Goal: Information Seeking & Learning: Learn about a topic

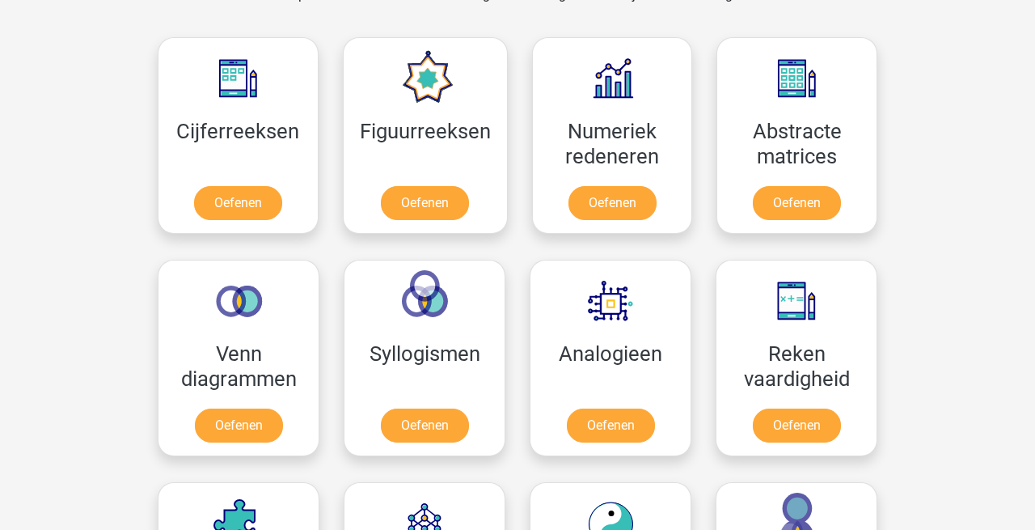
scroll to position [855, 0]
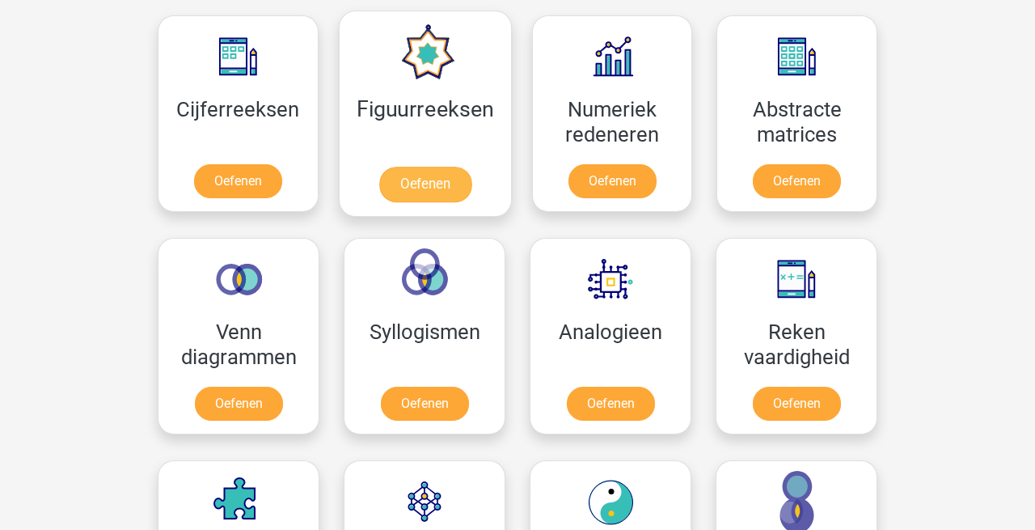
click at [463, 187] on link "Oefenen" at bounding box center [425, 185] width 92 height 36
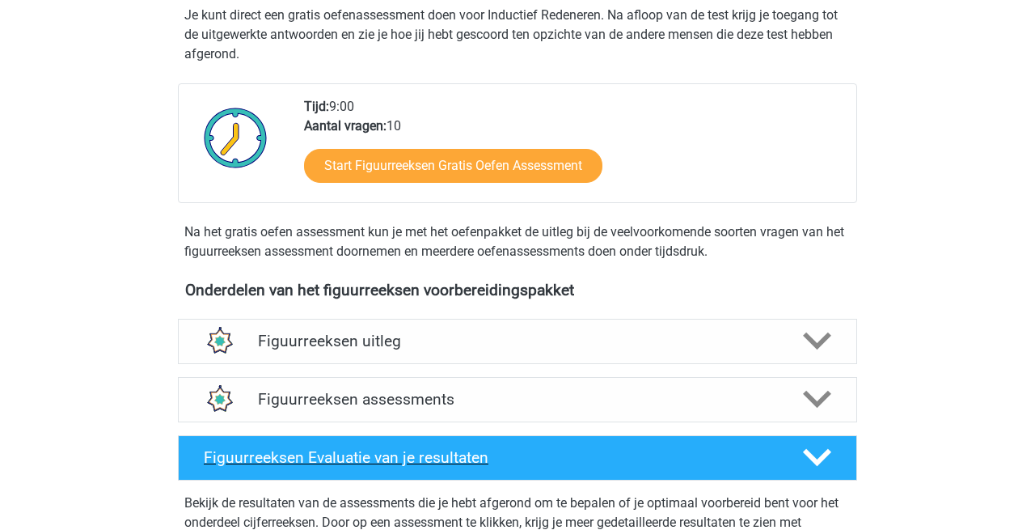
scroll to position [261, 0]
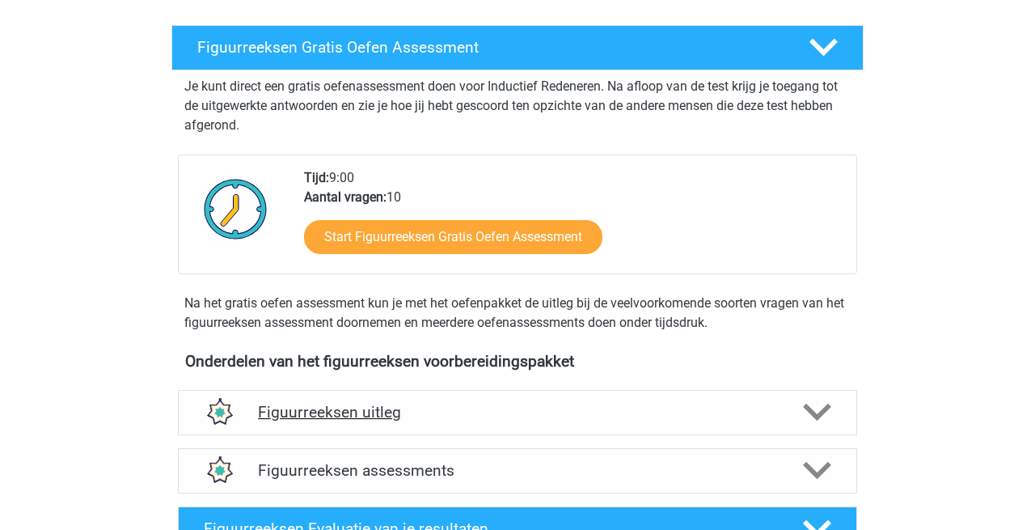
click at [605, 416] on h4 "Figuurreeksen uitleg" at bounding box center [517, 412] width 519 height 19
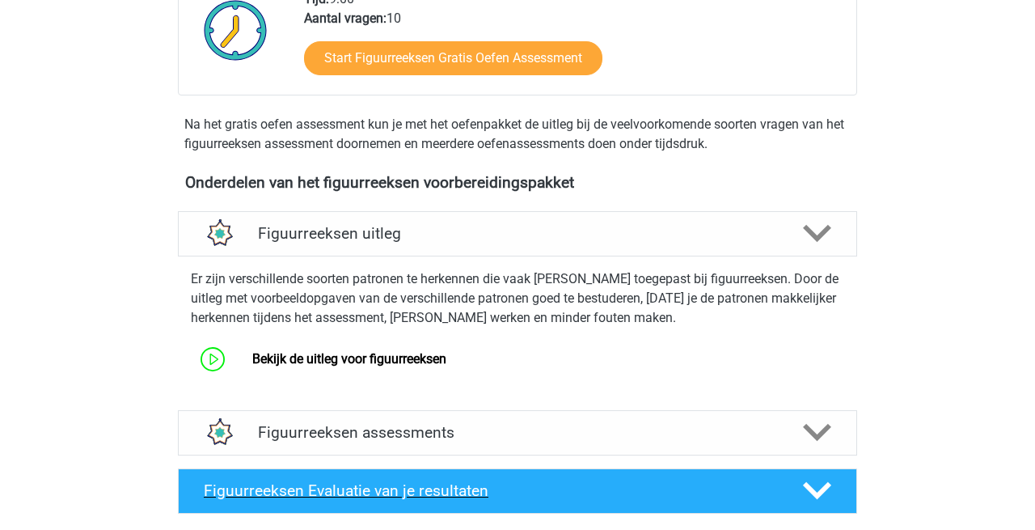
scroll to position [438, 0]
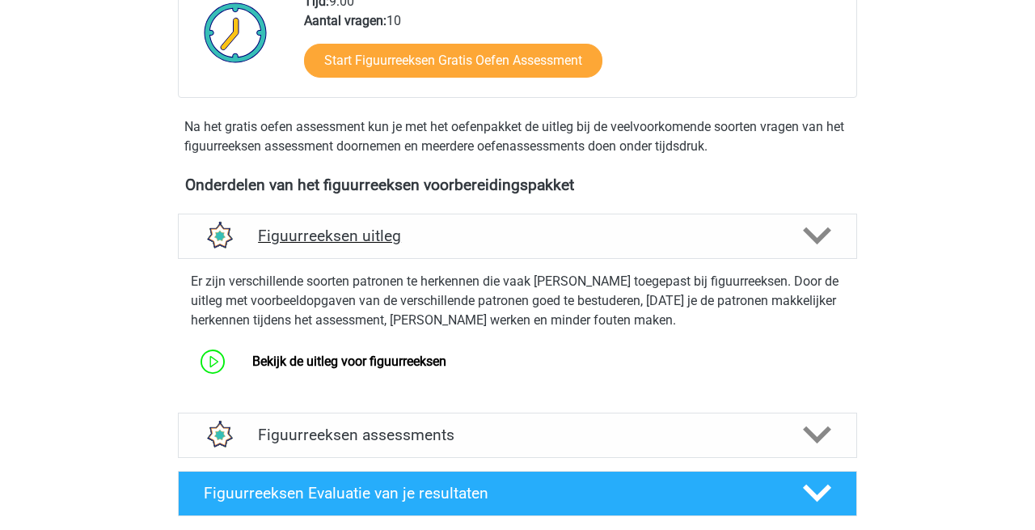
click at [818, 222] on icon at bounding box center [817, 236] width 28 height 28
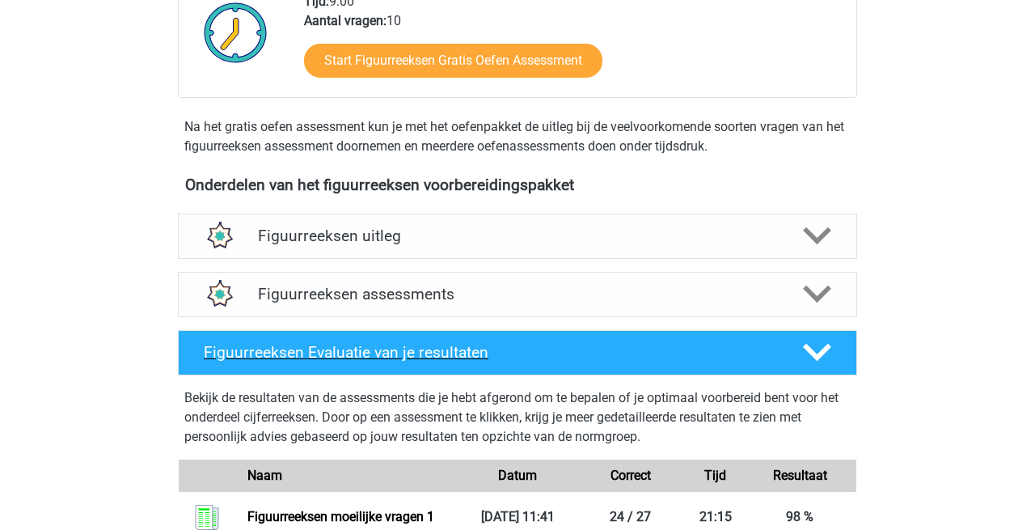
click at [819, 349] on icon at bounding box center [817, 352] width 28 height 28
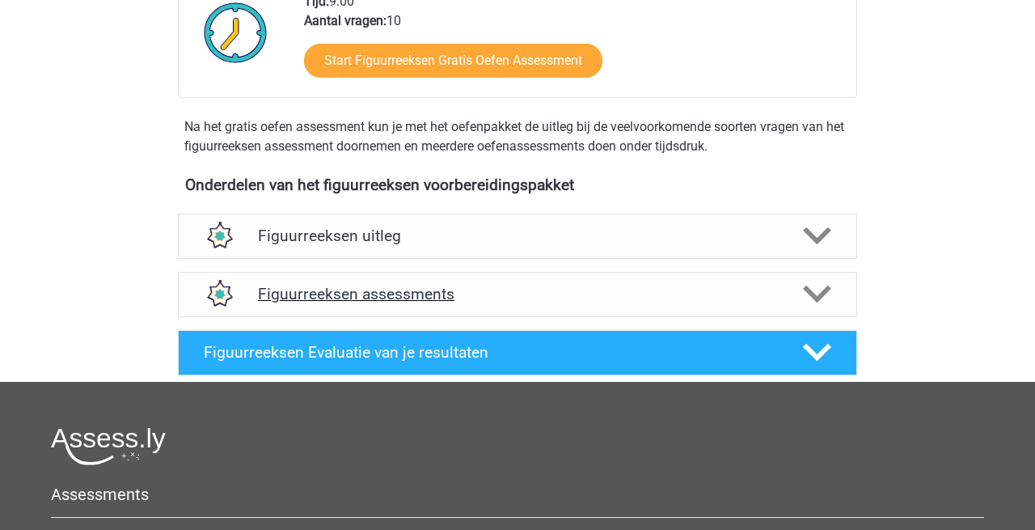
click at [821, 295] on polygon at bounding box center [817, 295] width 28 height 18
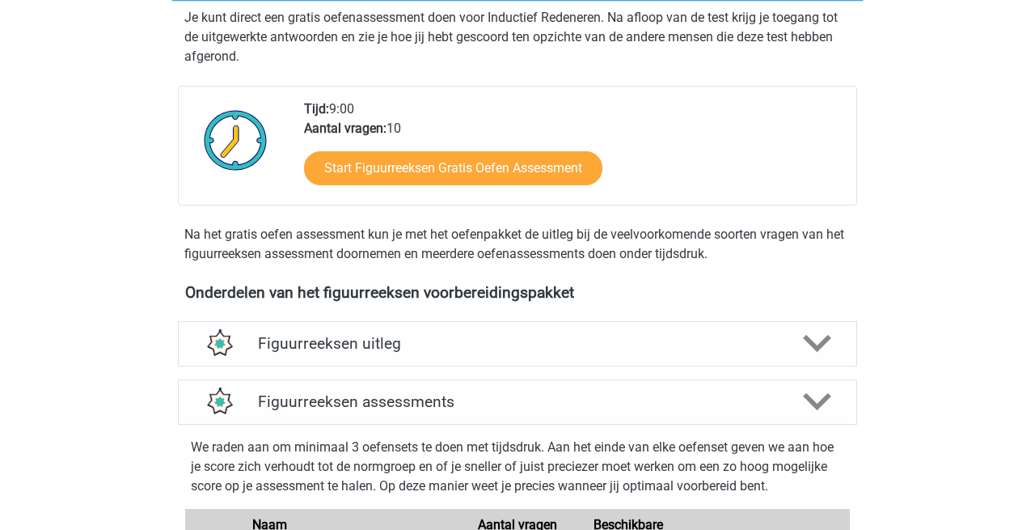
scroll to position [328, 0]
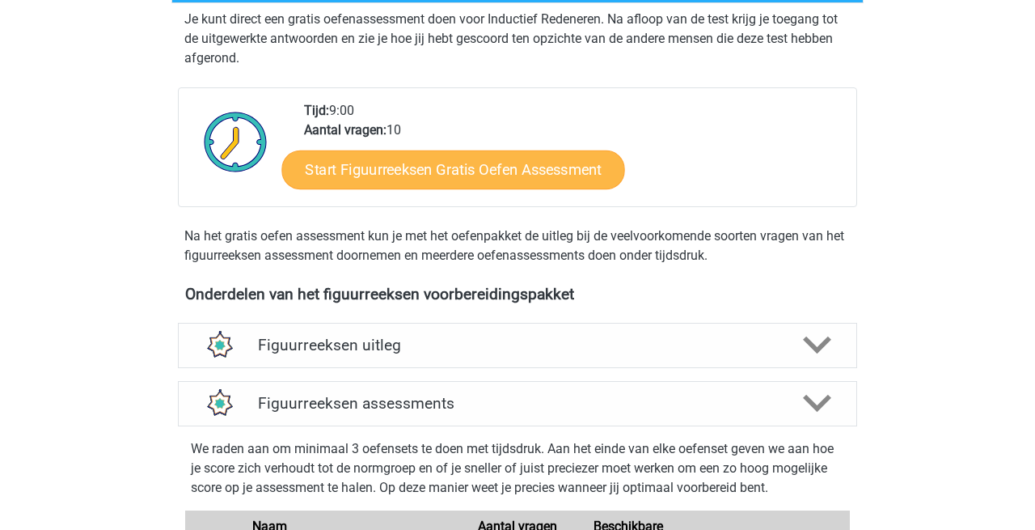
click at [462, 167] on link "Start Figuurreeksen Gratis Oefen Assessment" at bounding box center [453, 169] width 343 height 39
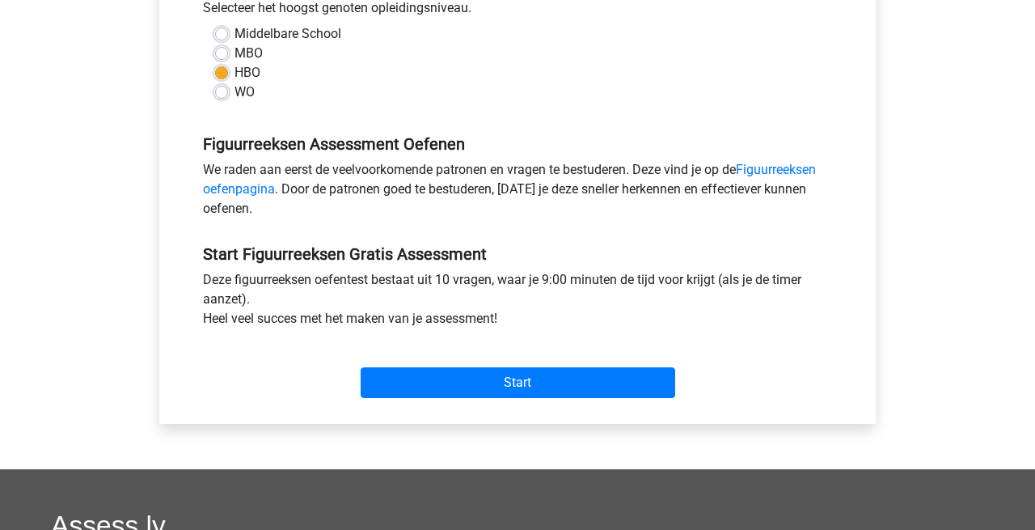
scroll to position [383, 0]
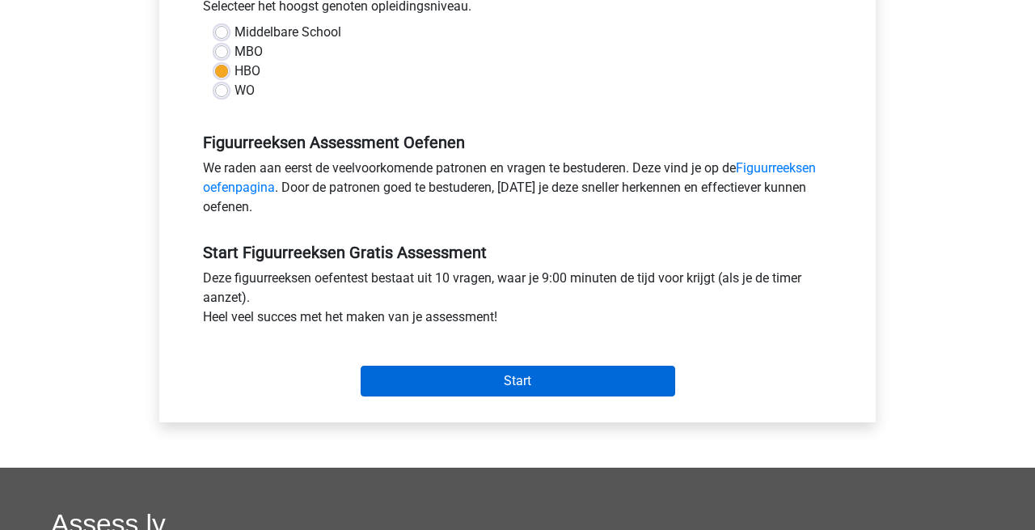
click at [510, 386] on input "Start" at bounding box center [518, 381] width 315 height 31
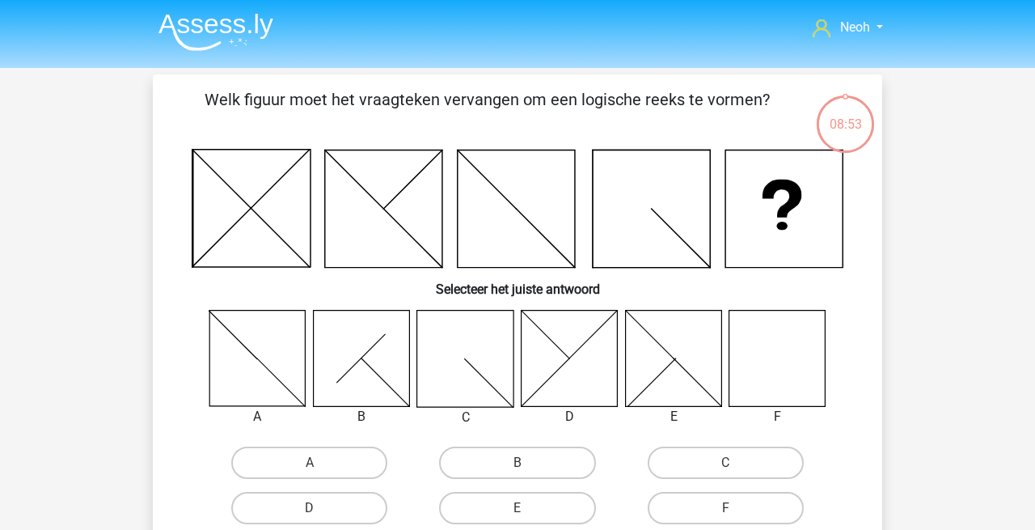
click at [777, 409] on div "F" at bounding box center [778, 416] width 122 height 19
click at [720, 521] on label "F" at bounding box center [726, 508] width 156 height 32
click at [726, 518] on input "F" at bounding box center [731, 513] width 11 height 11
radio input "true"
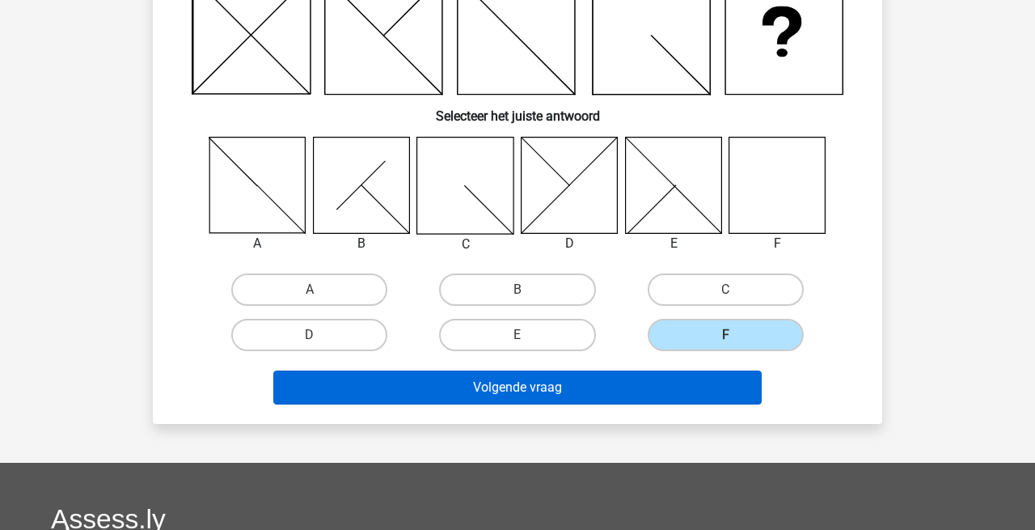
click at [557, 384] on button "Volgende vraag" at bounding box center [517, 387] width 489 height 34
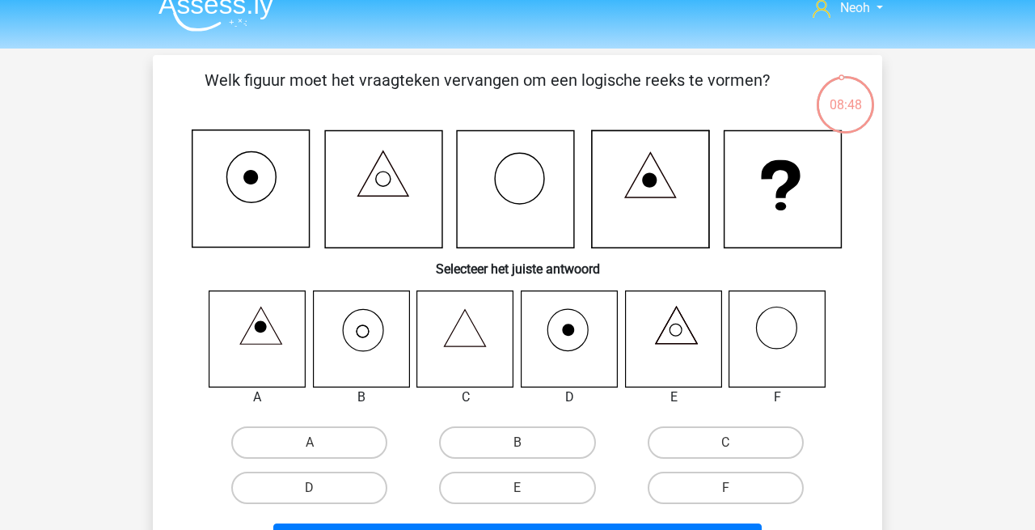
scroll to position [30, 0]
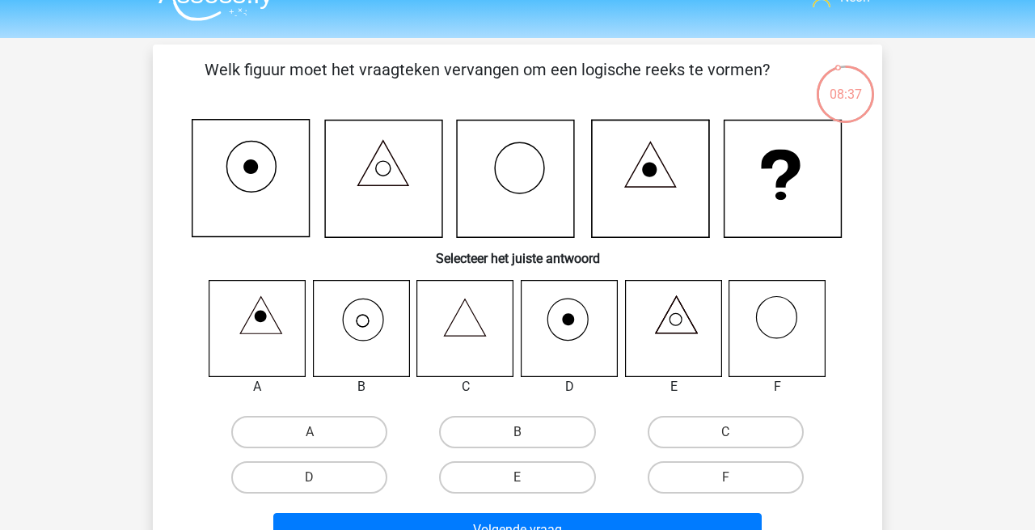
click at [358, 322] on icon at bounding box center [362, 329] width 98 height 98
click at [532, 434] on label "B" at bounding box center [517, 432] width 156 height 32
click at [528, 434] on input "B" at bounding box center [523, 437] width 11 height 11
radio input "true"
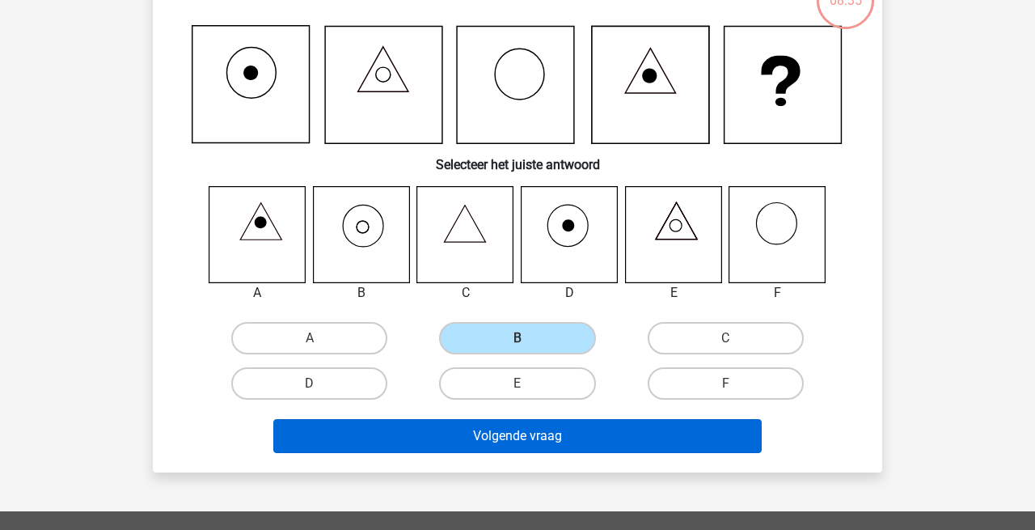
click at [536, 433] on button "Volgende vraag" at bounding box center [517, 436] width 489 height 34
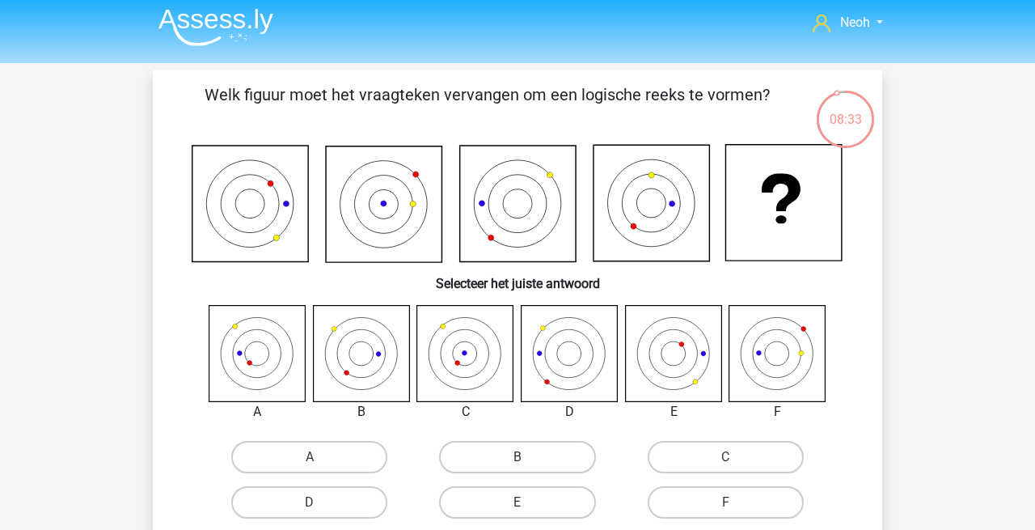
scroll to position [0, 0]
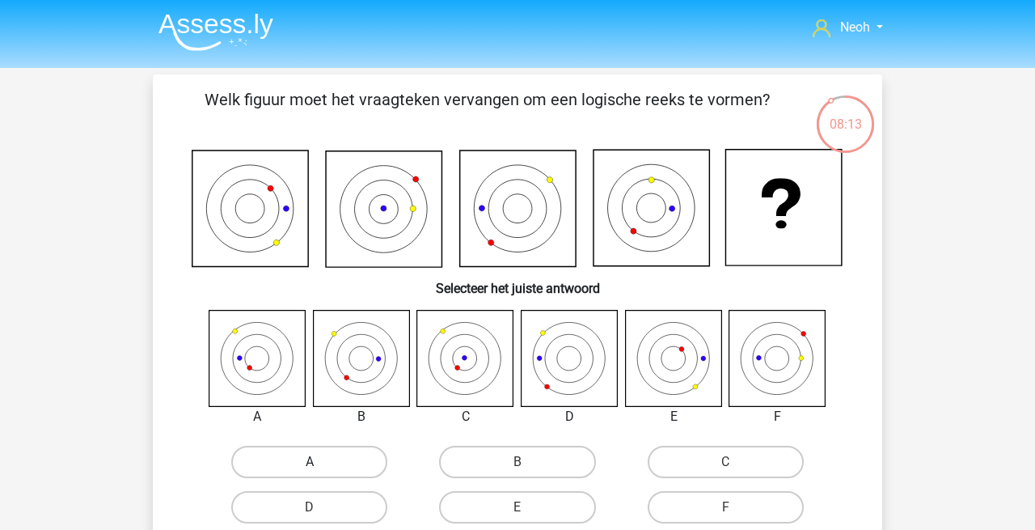
click at [315, 461] on label "A" at bounding box center [309, 462] width 156 height 32
click at [315, 462] on input "A" at bounding box center [315, 467] width 11 height 11
radio input "true"
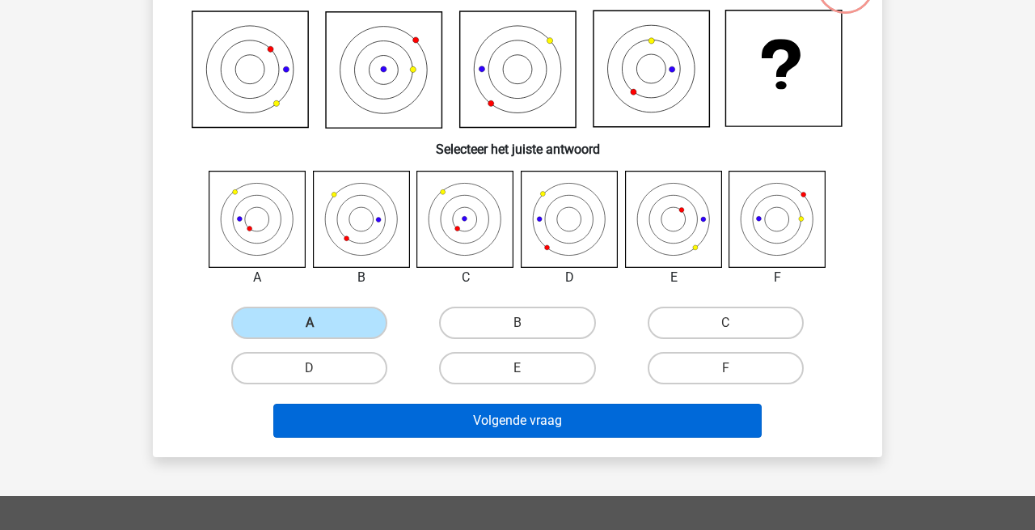
click at [552, 418] on button "Volgende vraag" at bounding box center [517, 421] width 489 height 34
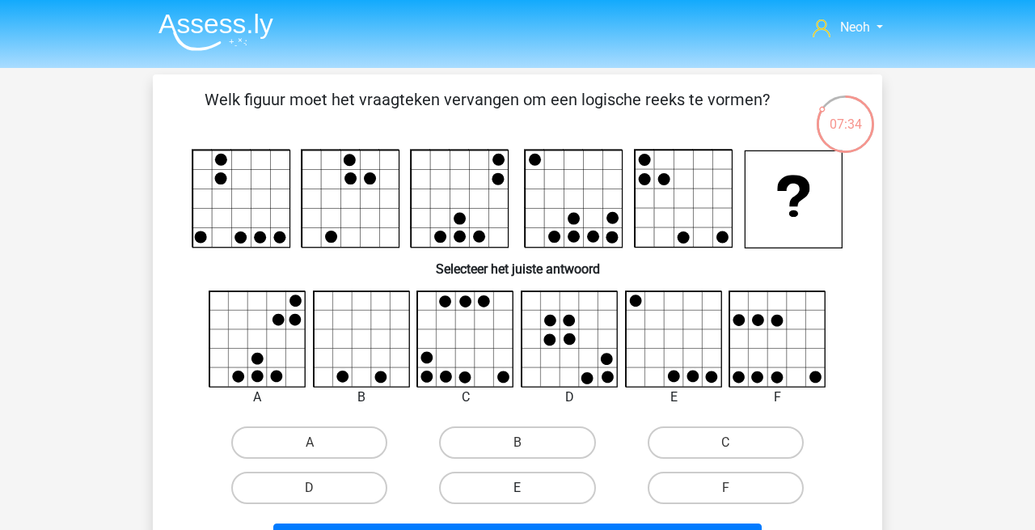
click at [531, 489] on label "E" at bounding box center [517, 488] width 156 height 32
click at [528, 489] on input "E" at bounding box center [523, 493] width 11 height 11
radio input "true"
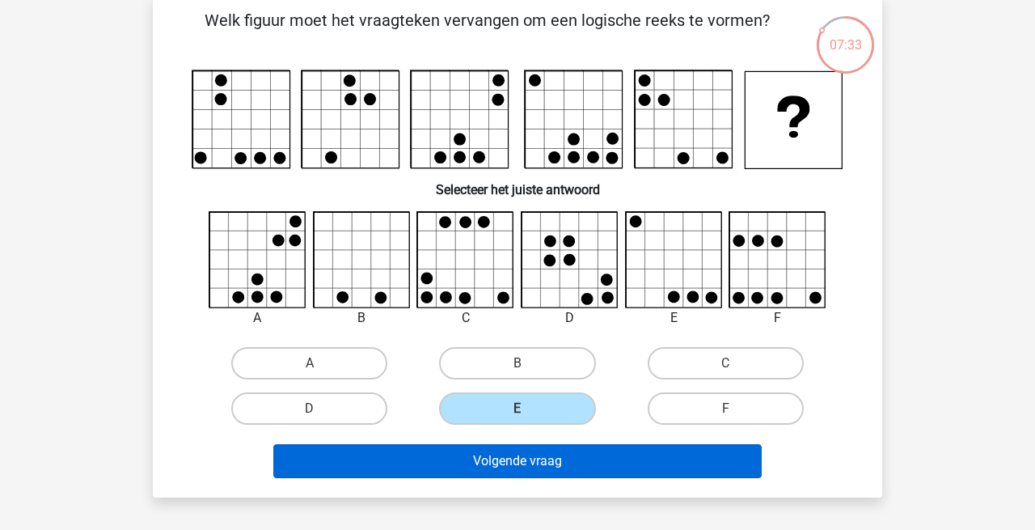
click at [539, 453] on button "Volgende vraag" at bounding box center [517, 461] width 489 height 34
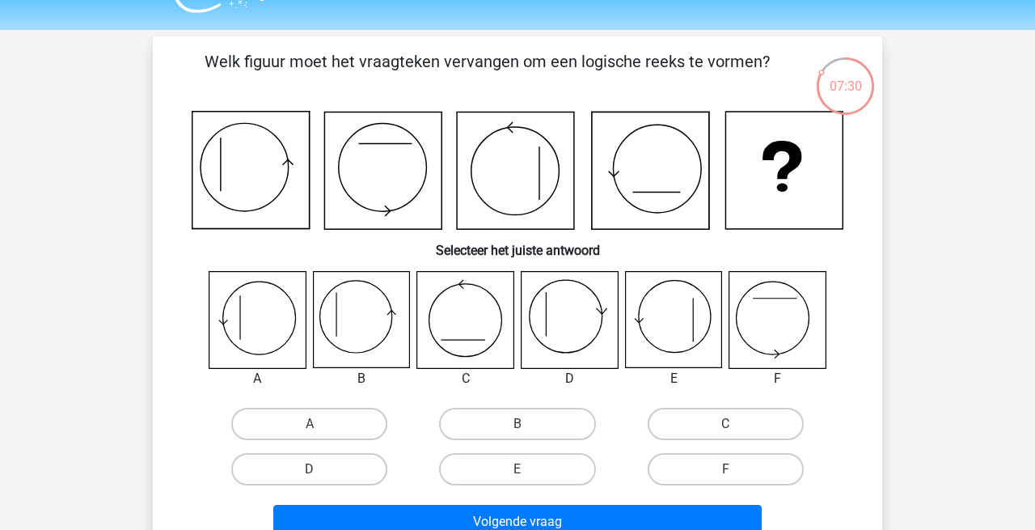
scroll to position [25, 0]
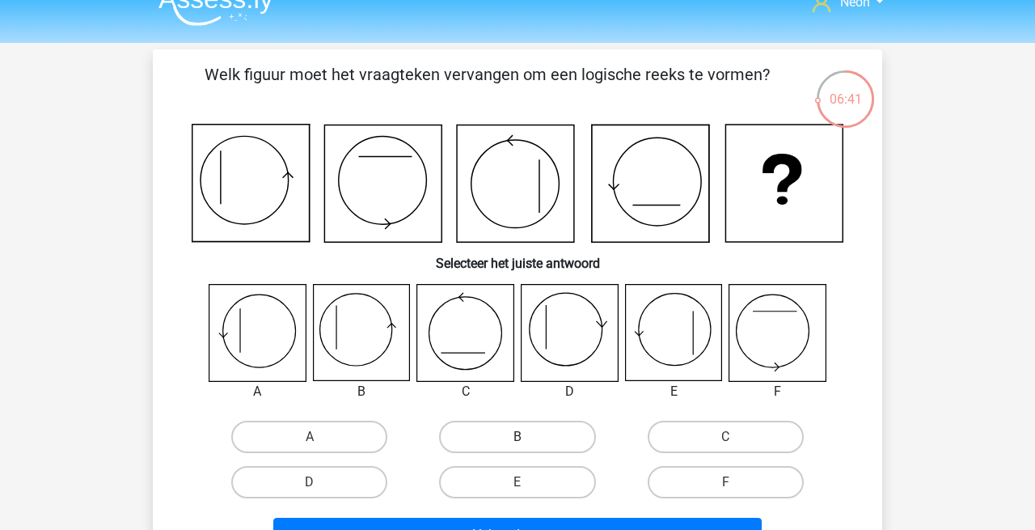
click at [496, 424] on label "B" at bounding box center [517, 437] width 156 height 32
click at [518, 437] on input "B" at bounding box center [523, 442] width 11 height 11
radio input "true"
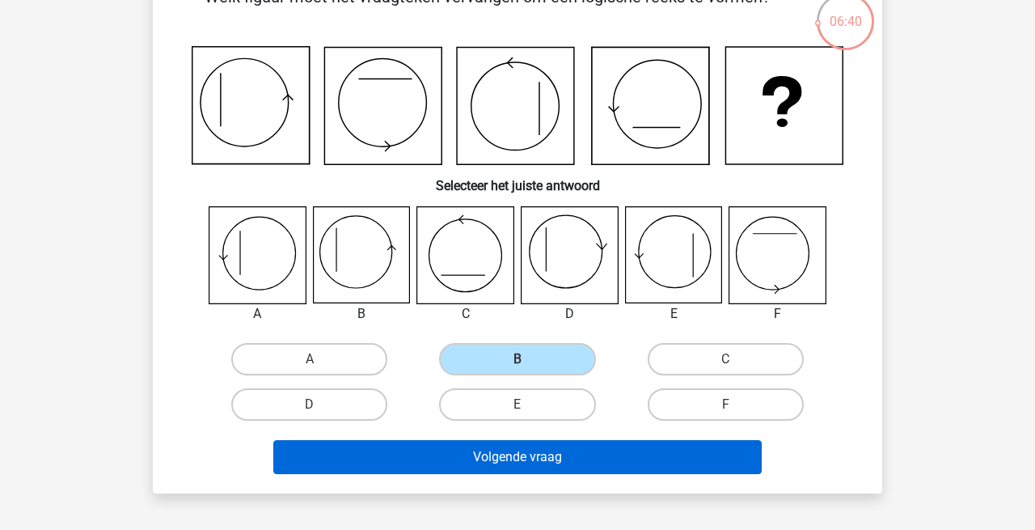
click at [555, 457] on button "Volgende vraag" at bounding box center [517, 457] width 489 height 34
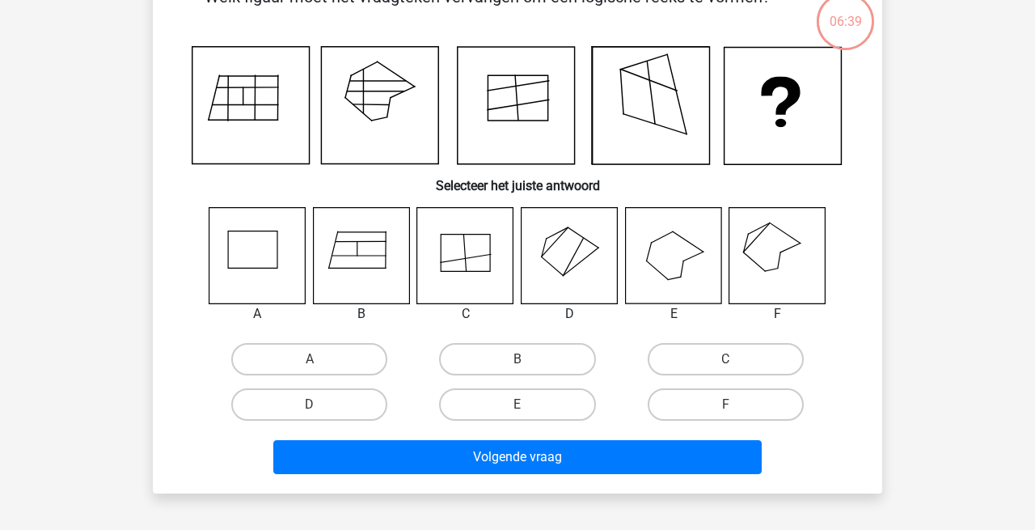
scroll to position [74, 0]
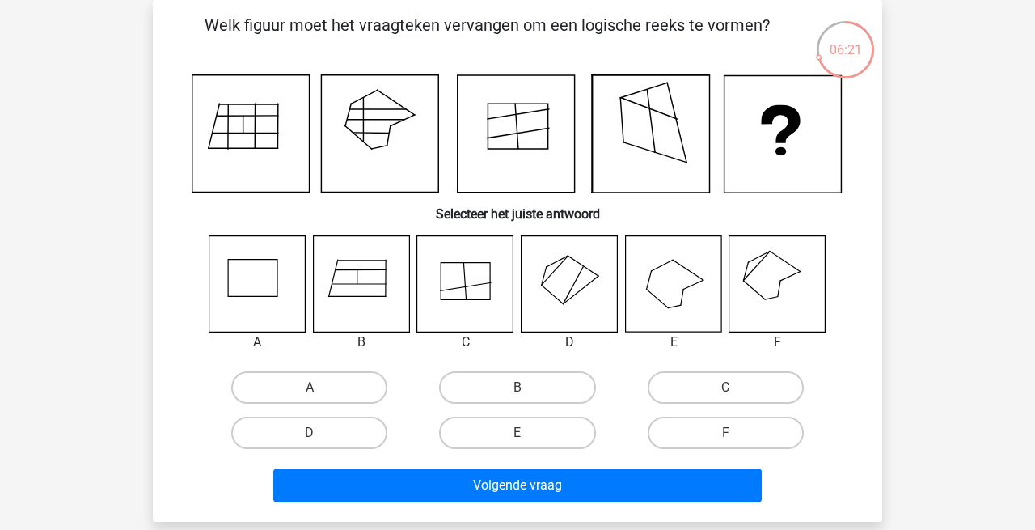
click at [790, 293] on icon at bounding box center [778, 283] width 96 height 96
click at [732, 440] on input "F" at bounding box center [731, 438] width 11 height 11
radio input "true"
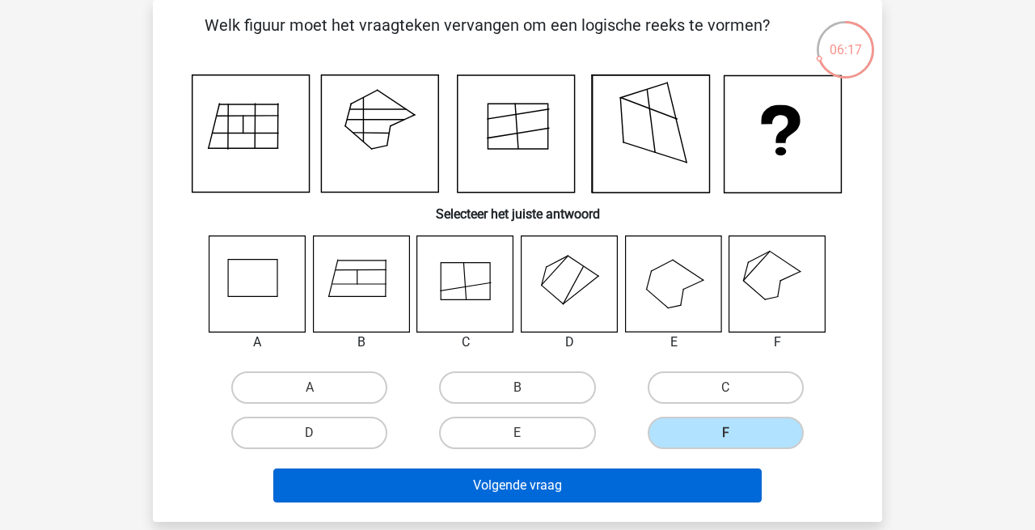
click at [526, 485] on button "Volgende vraag" at bounding box center [517, 485] width 489 height 34
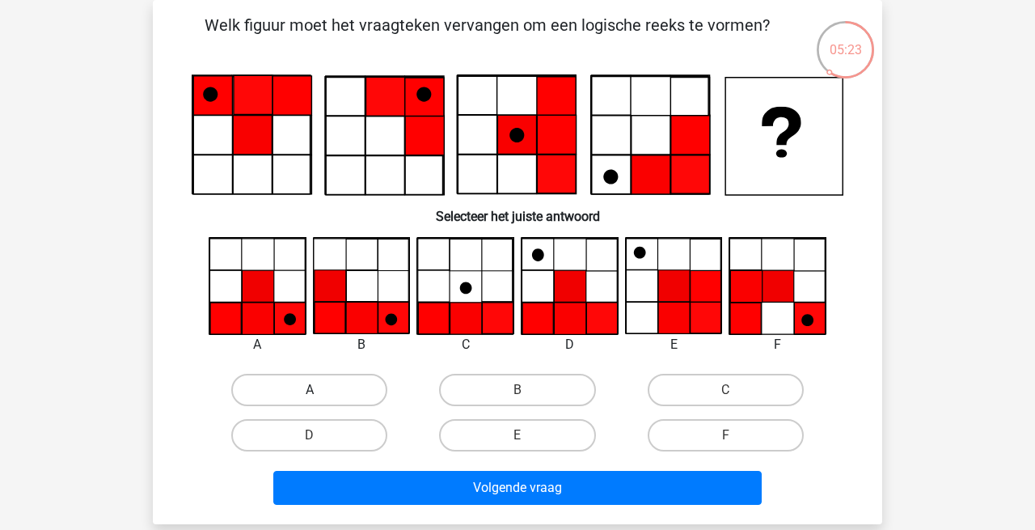
click at [320, 397] on label "A" at bounding box center [309, 390] width 156 height 32
click at [320, 397] on input "A" at bounding box center [315, 395] width 11 height 11
radio input "true"
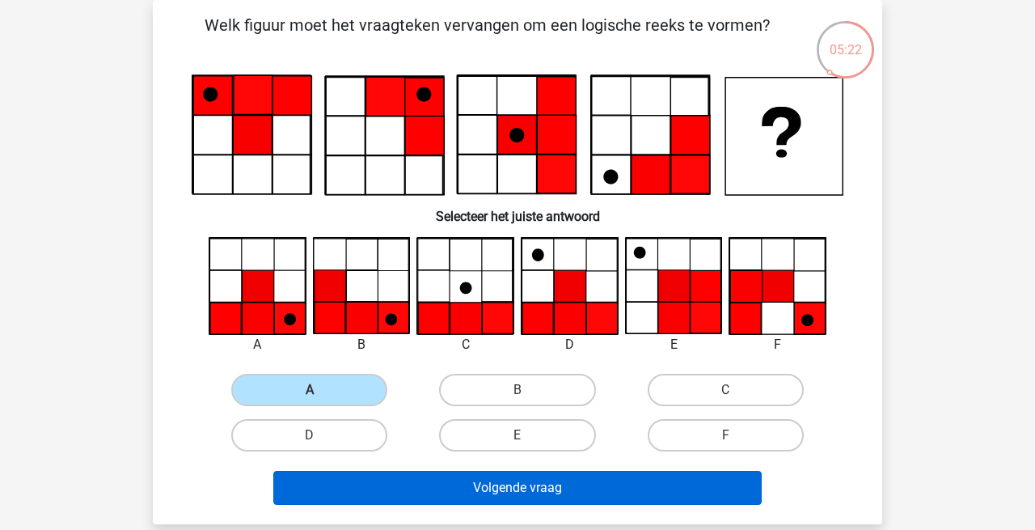
click at [516, 496] on button "Volgende vraag" at bounding box center [517, 488] width 489 height 34
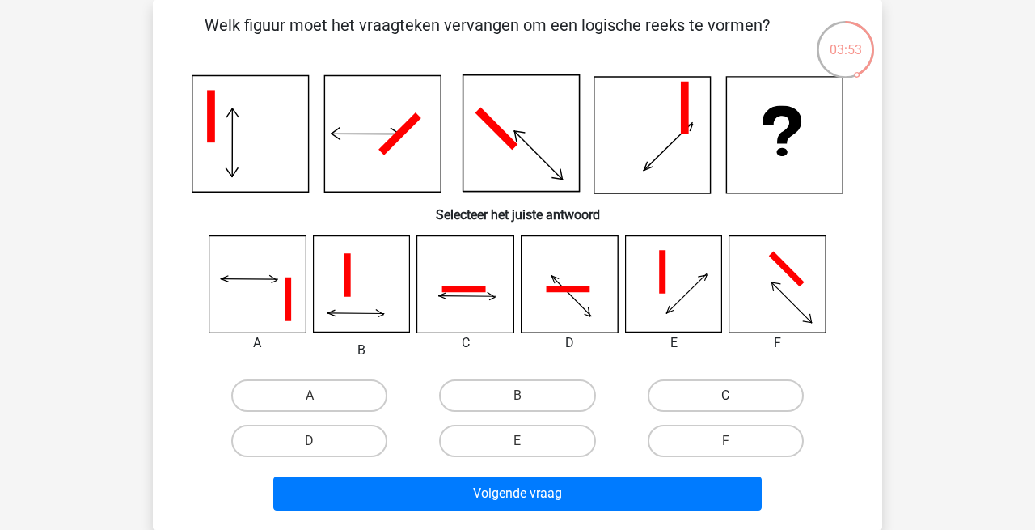
click at [722, 399] on label "C" at bounding box center [726, 395] width 156 height 32
click at [726, 399] on input "C" at bounding box center [731, 401] width 11 height 11
radio input "true"
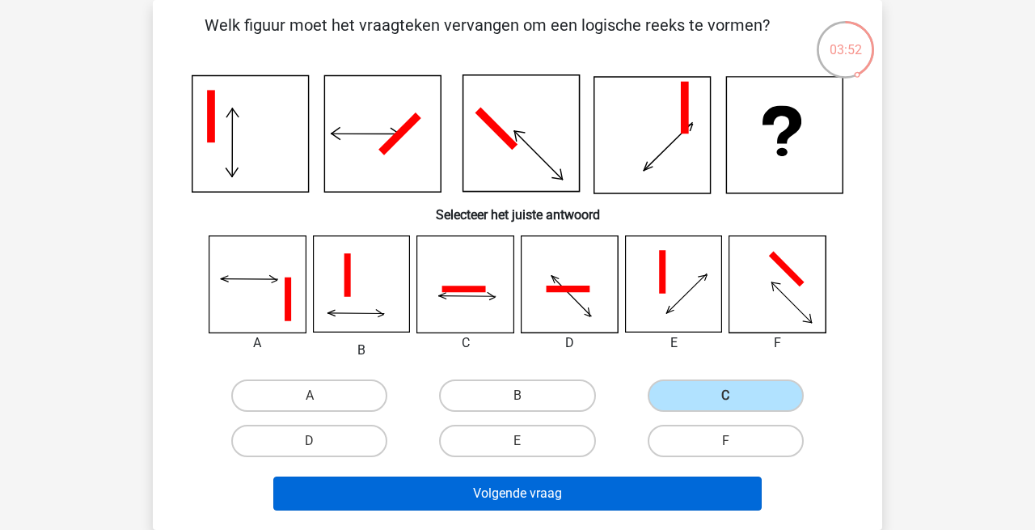
click at [541, 493] on button "Volgende vraag" at bounding box center [517, 493] width 489 height 34
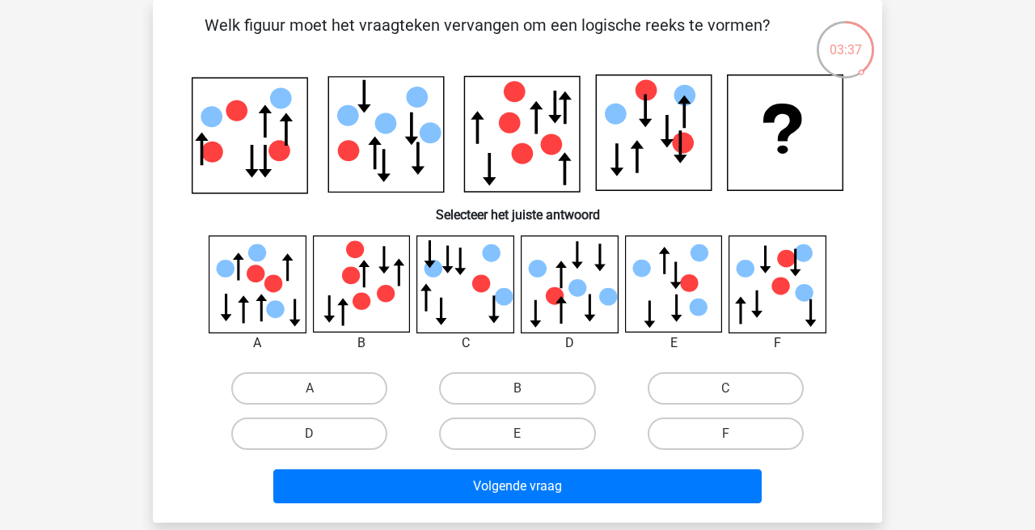
scroll to position [37, 0]
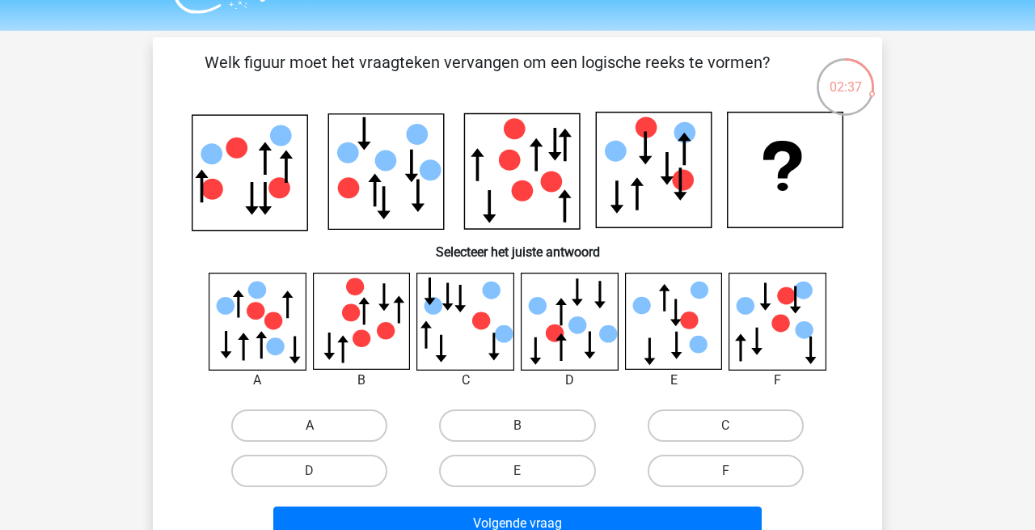
click at [334, 425] on label "A" at bounding box center [309, 425] width 156 height 32
click at [320, 425] on input "A" at bounding box center [315, 430] width 11 height 11
radio input "true"
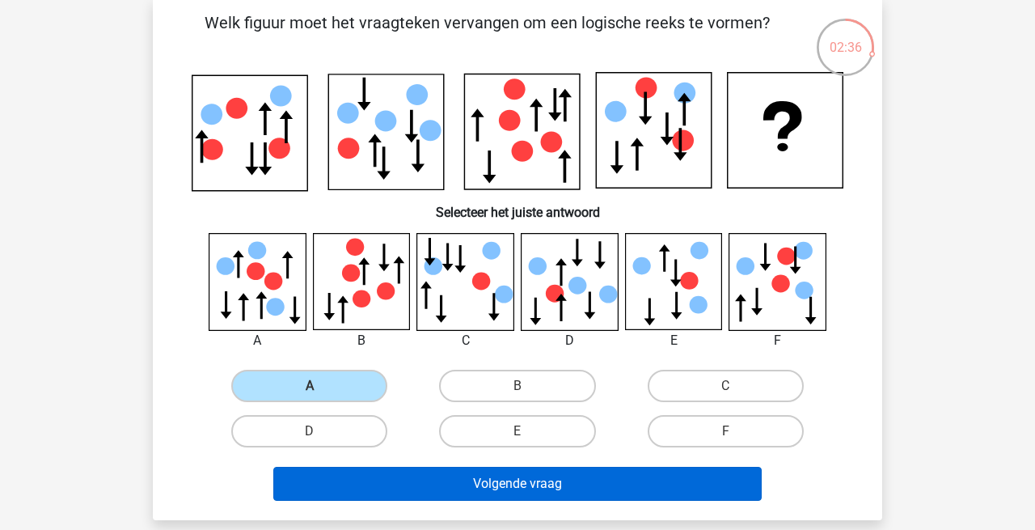
click at [529, 489] on button "Volgende vraag" at bounding box center [517, 484] width 489 height 34
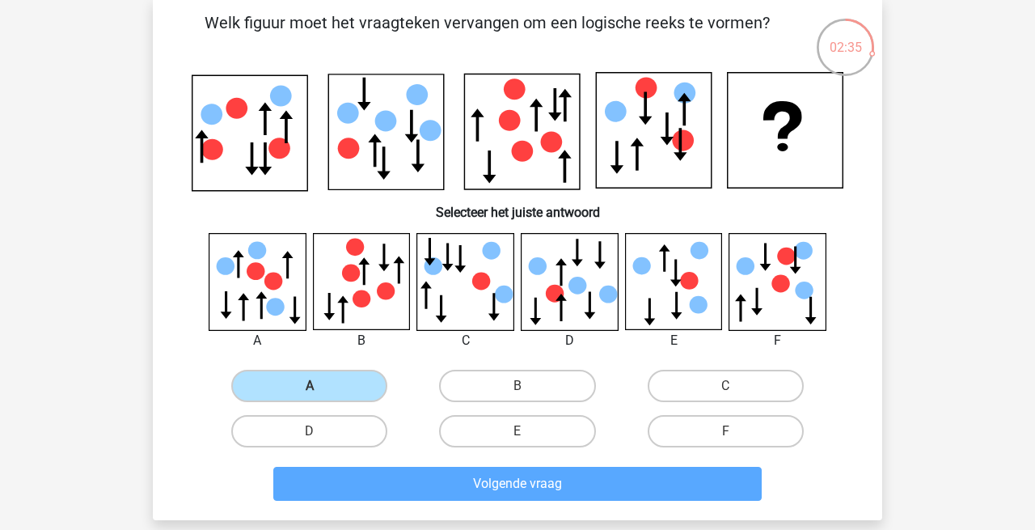
scroll to position [74, 0]
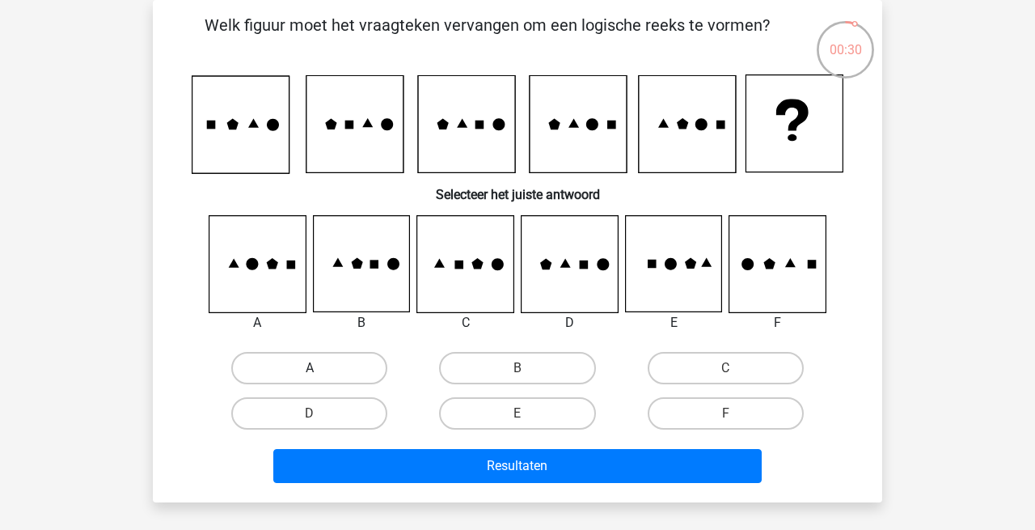
click at [307, 364] on label "A" at bounding box center [309, 368] width 156 height 32
click at [310, 368] on input "A" at bounding box center [315, 373] width 11 height 11
radio input "true"
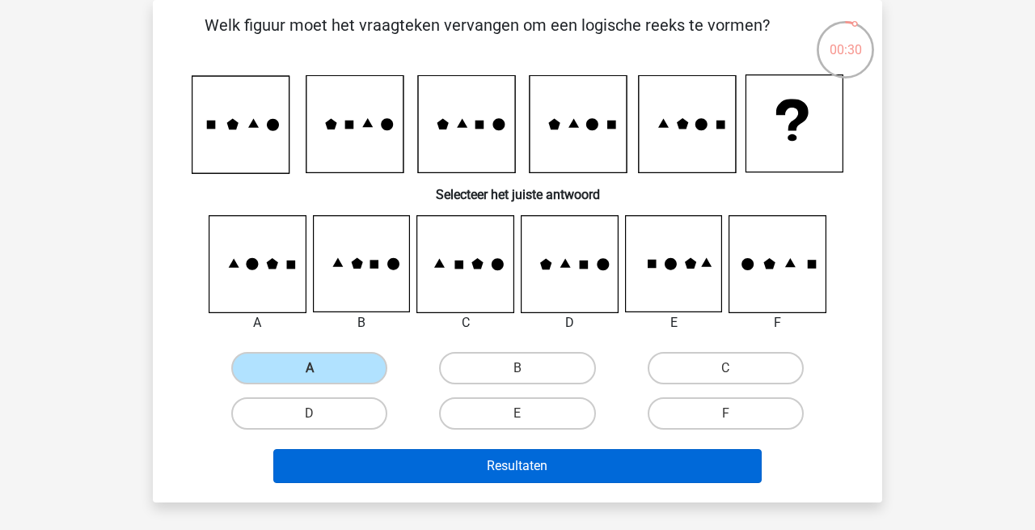
click at [499, 453] on button "Resultaten" at bounding box center [517, 466] width 489 height 34
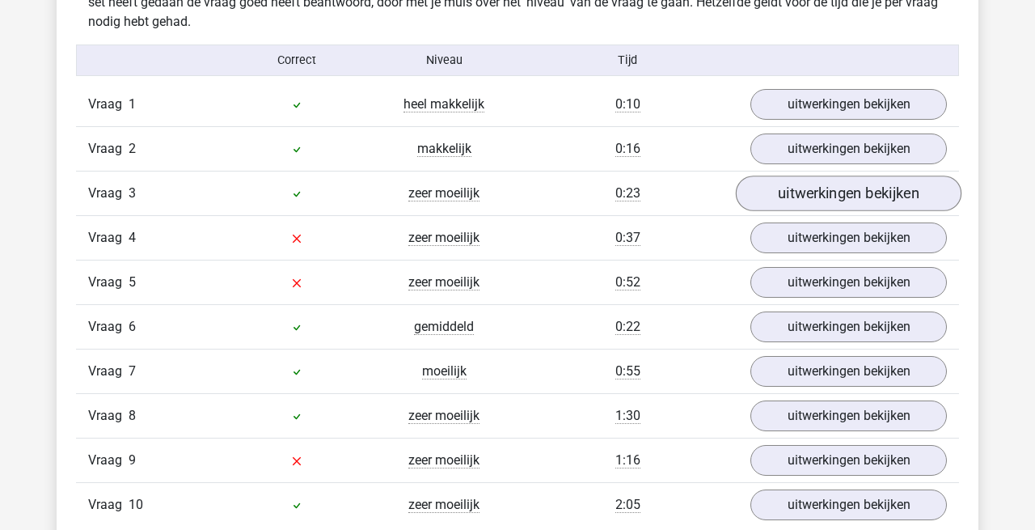
scroll to position [1032, 0]
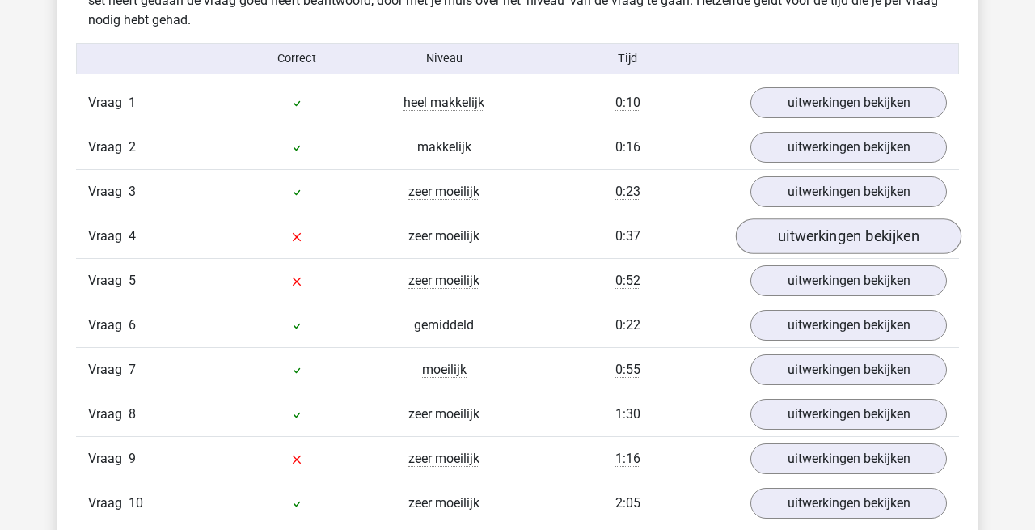
click at [830, 235] on link "uitwerkingen bekijken" at bounding box center [849, 237] width 226 height 36
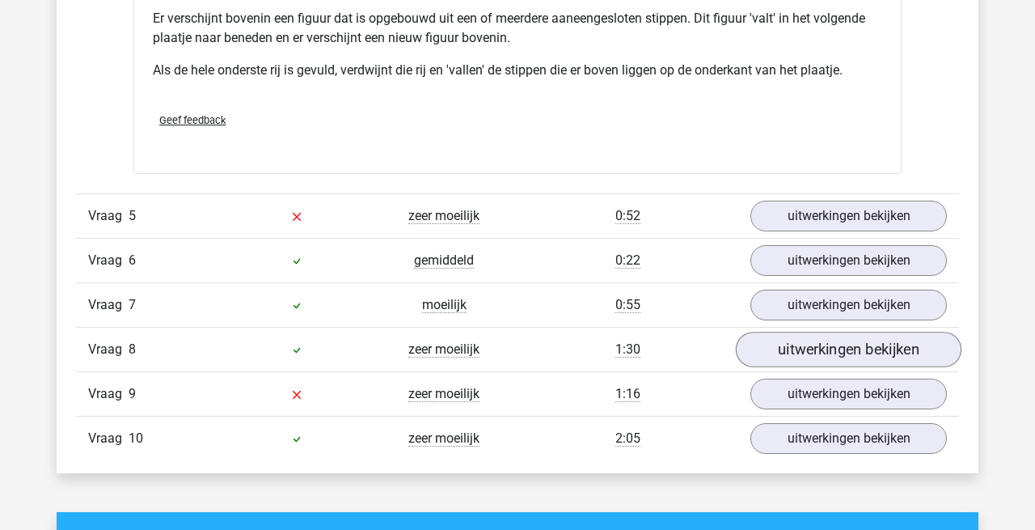
scroll to position [2063, 0]
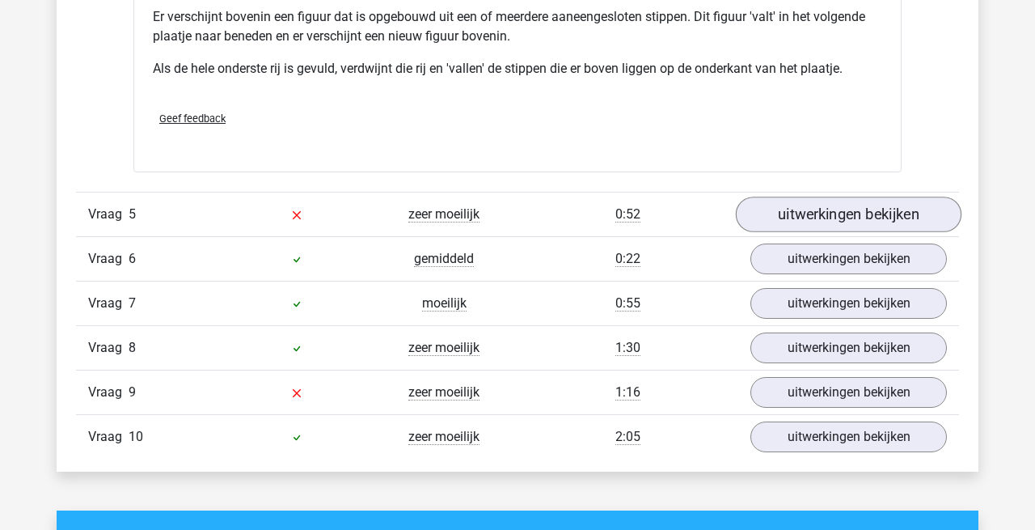
click at [828, 205] on link "uitwerkingen bekijken" at bounding box center [849, 215] width 226 height 36
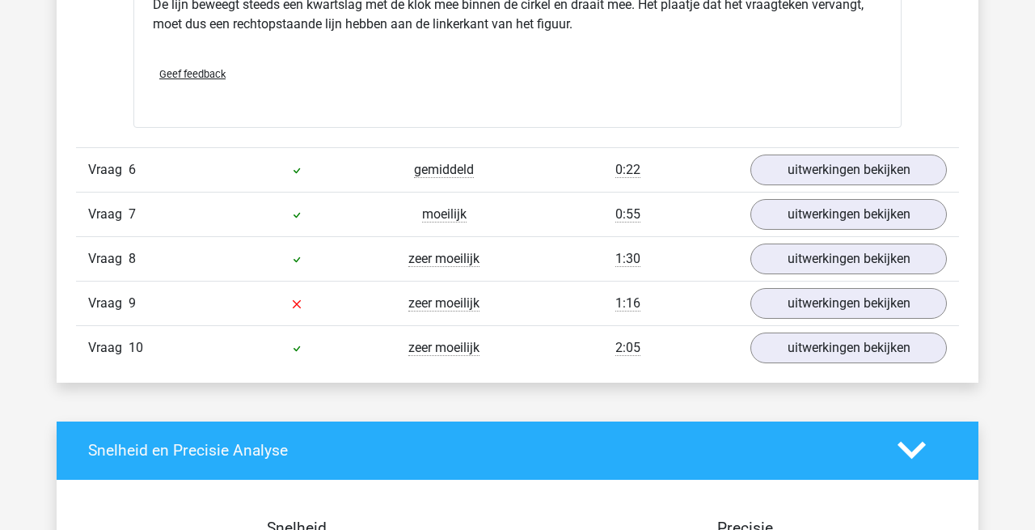
scroll to position [3176, 0]
click at [818, 303] on link "uitwerkingen bekijken" at bounding box center [849, 304] width 226 height 36
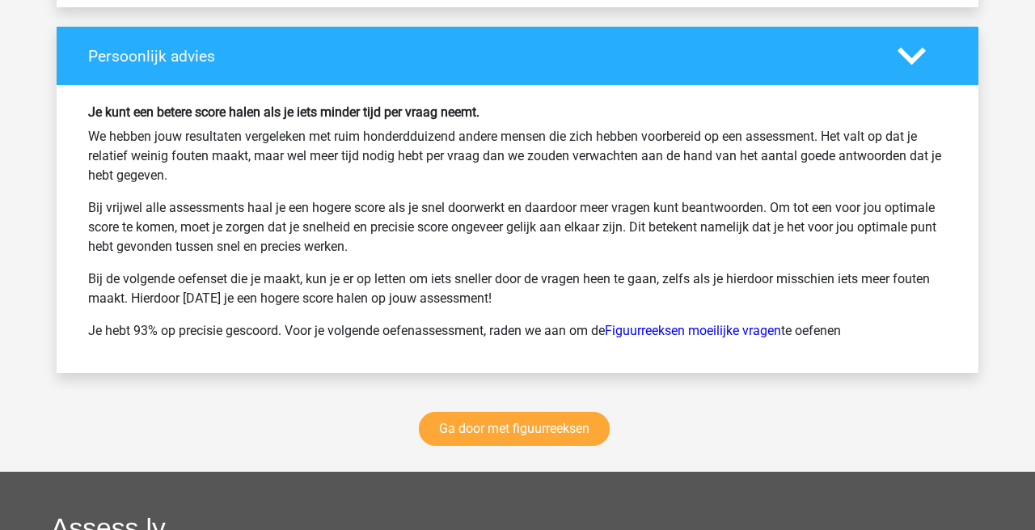
scroll to position [5067, 0]
click at [559, 434] on link "Ga door met figuurreeksen" at bounding box center [514, 429] width 191 height 34
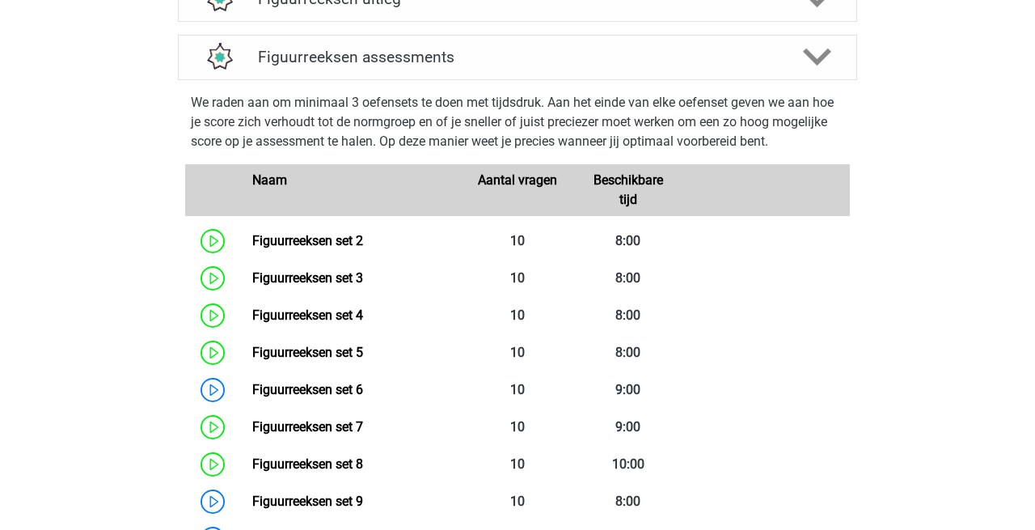
scroll to position [697, 0]
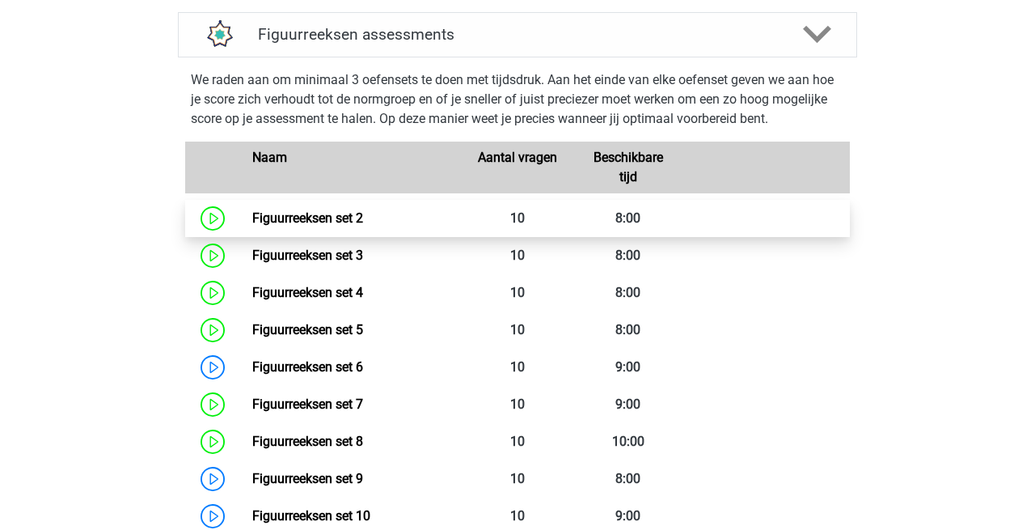
click at [252, 226] on link "Figuurreeksen set 2" at bounding box center [307, 217] width 111 height 15
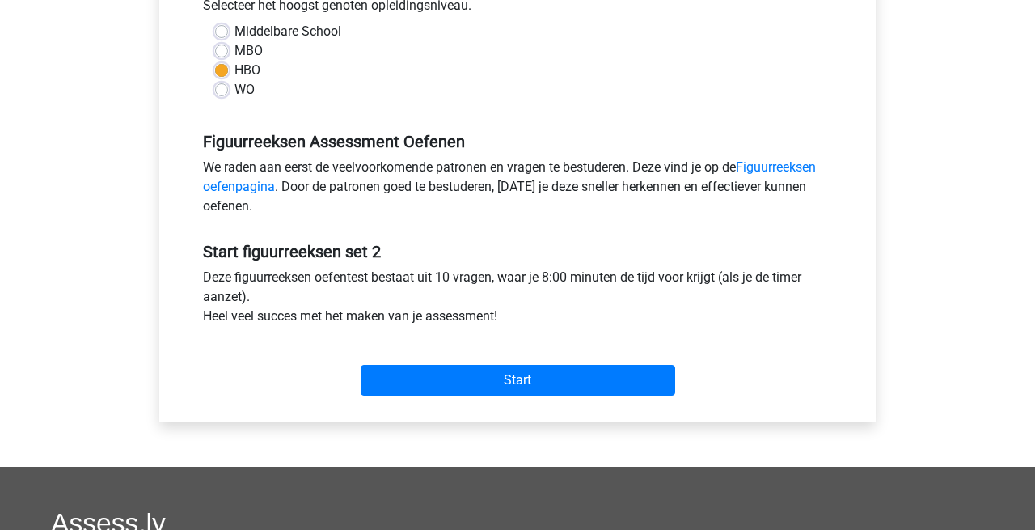
scroll to position [388, 0]
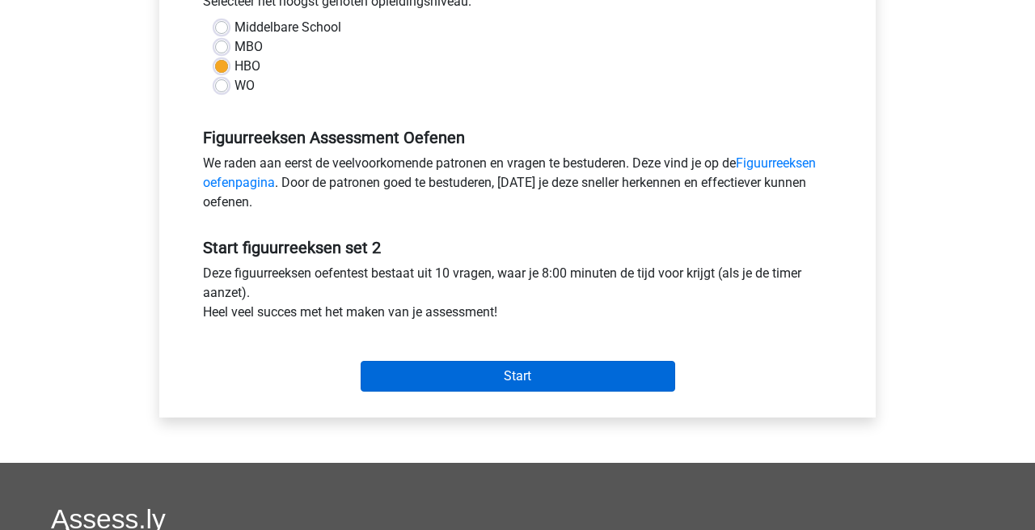
click at [529, 369] on input "Start" at bounding box center [518, 376] width 315 height 31
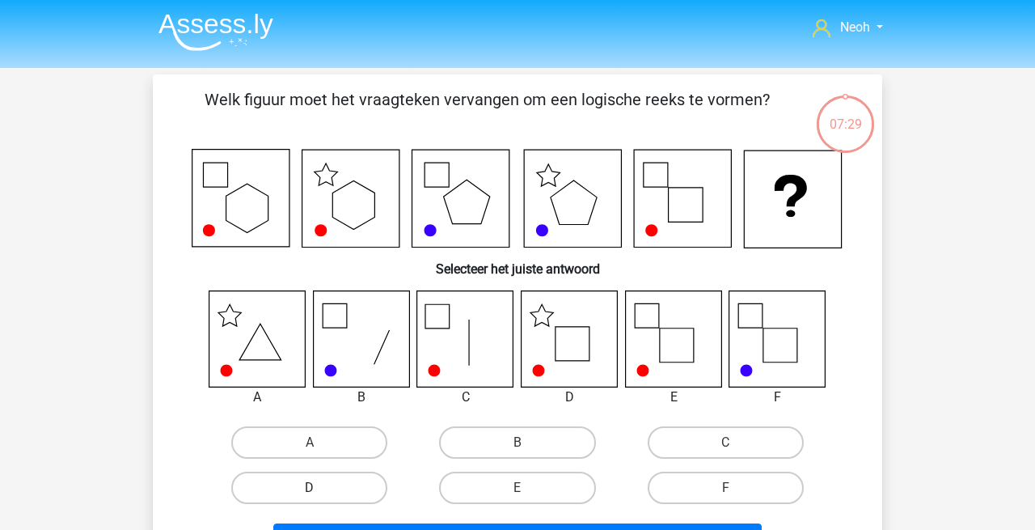
click at [329, 487] on label "D" at bounding box center [309, 488] width 156 height 32
click at [320, 488] on input "D" at bounding box center [315, 493] width 11 height 11
radio input "true"
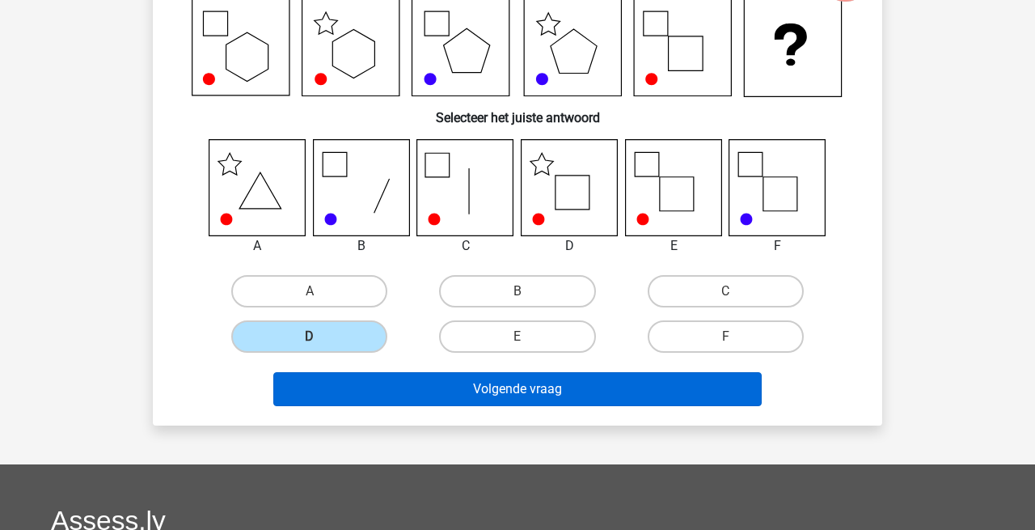
click at [539, 389] on button "Volgende vraag" at bounding box center [517, 389] width 489 height 34
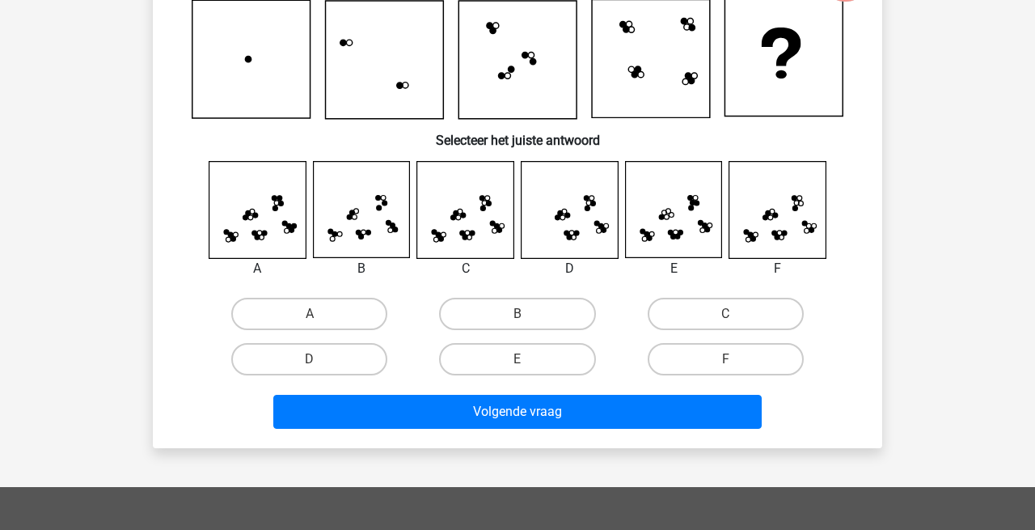
scroll to position [74, 0]
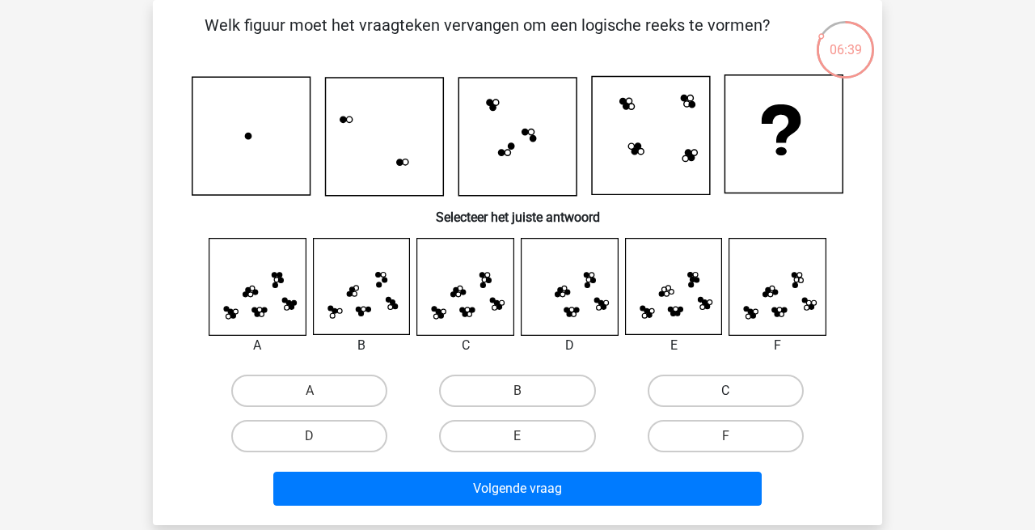
click at [705, 394] on label "C" at bounding box center [726, 391] width 156 height 32
click at [726, 394] on input "C" at bounding box center [731, 396] width 11 height 11
radio input "true"
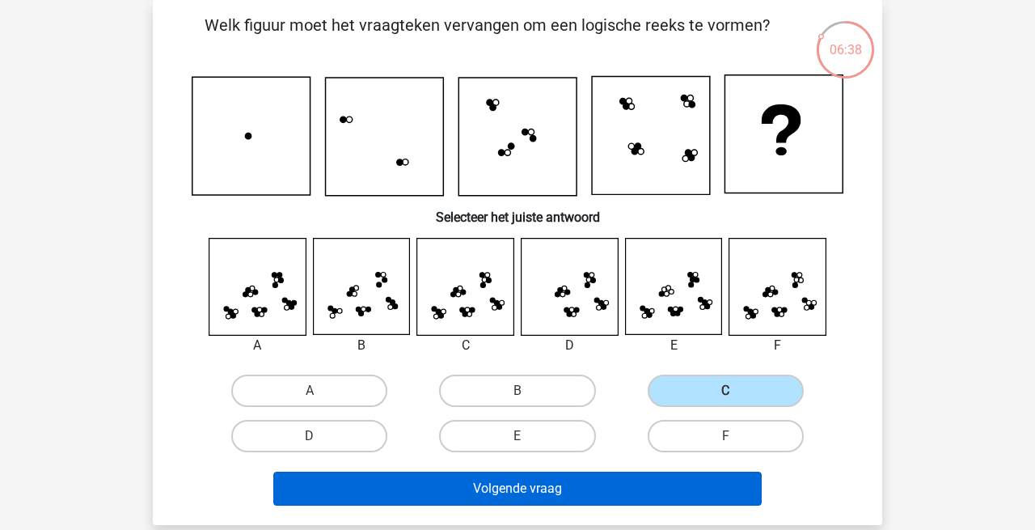
click at [535, 492] on button "Volgende vraag" at bounding box center [517, 489] width 489 height 34
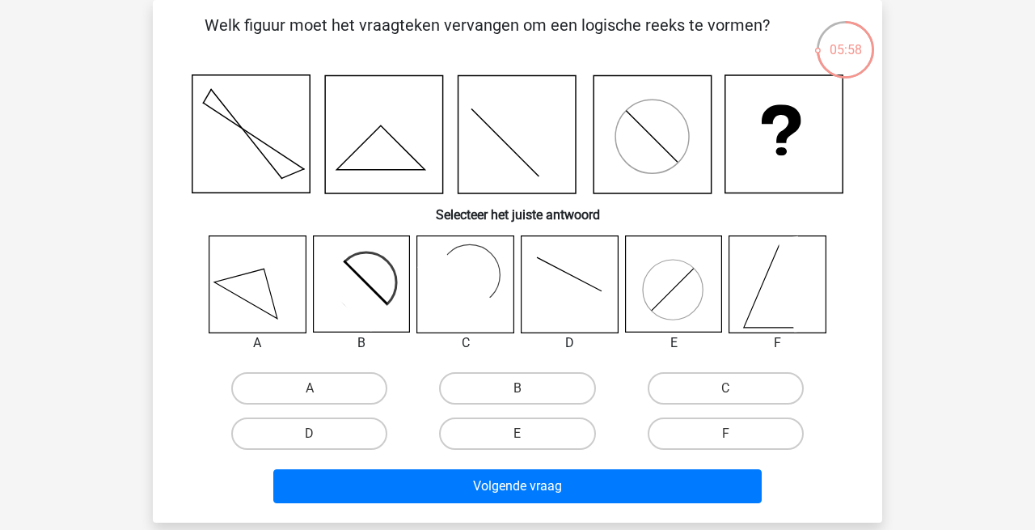
click at [798, 305] on icon at bounding box center [796, 284] width 36 height 96
click at [705, 430] on label "F" at bounding box center [726, 433] width 156 height 32
click at [726, 434] on input "F" at bounding box center [731, 439] width 11 height 11
radio input "true"
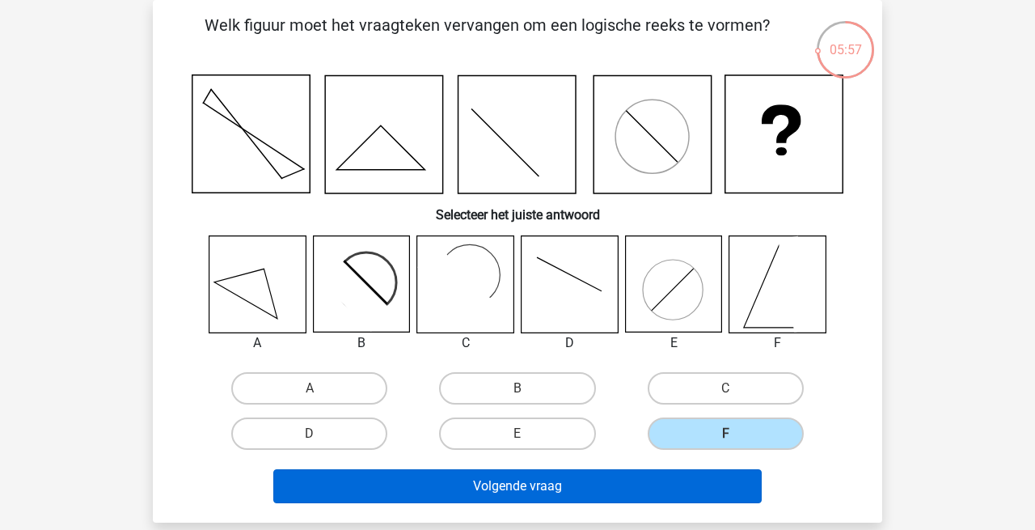
click at [590, 474] on button "Volgende vraag" at bounding box center [517, 486] width 489 height 34
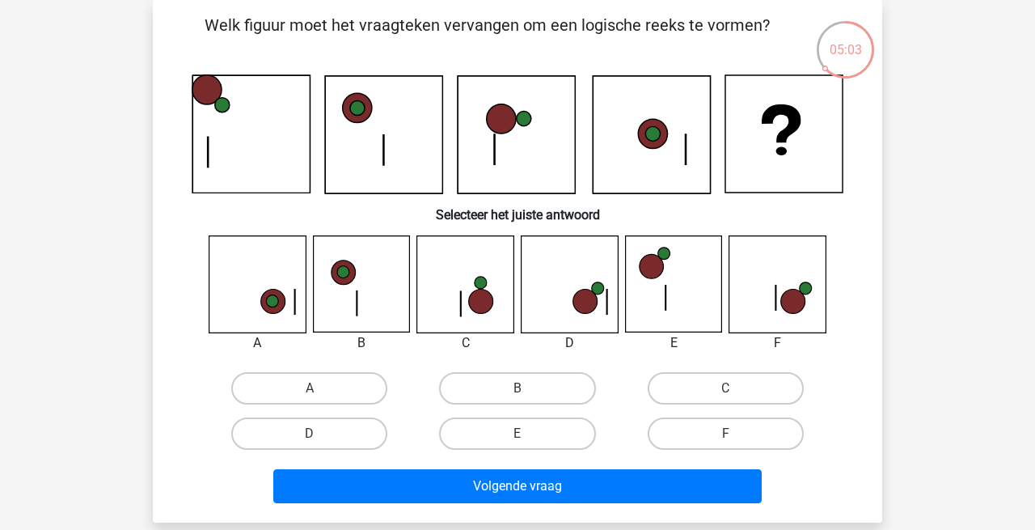
click at [727, 388] on input "C" at bounding box center [731, 393] width 11 height 11
radio input "true"
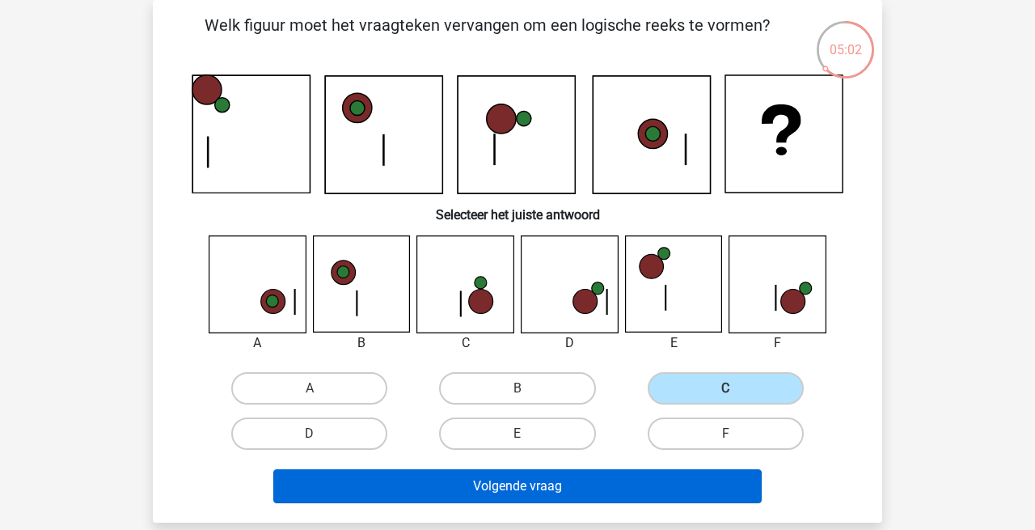
click at [538, 491] on button "Volgende vraag" at bounding box center [517, 486] width 489 height 34
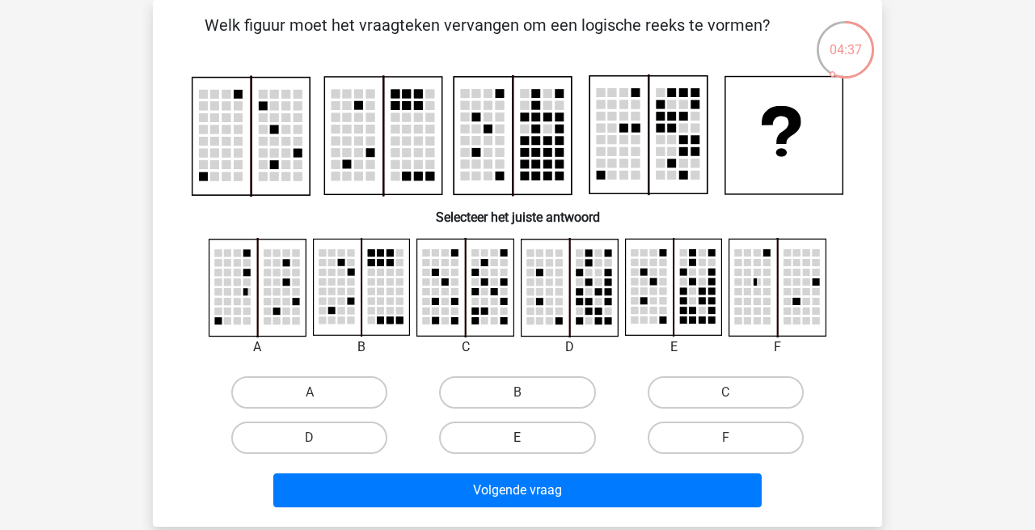
click at [540, 430] on label "E" at bounding box center [517, 437] width 156 height 32
click at [528, 438] on input "E" at bounding box center [523, 443] width 11 height 11
radio input "true"
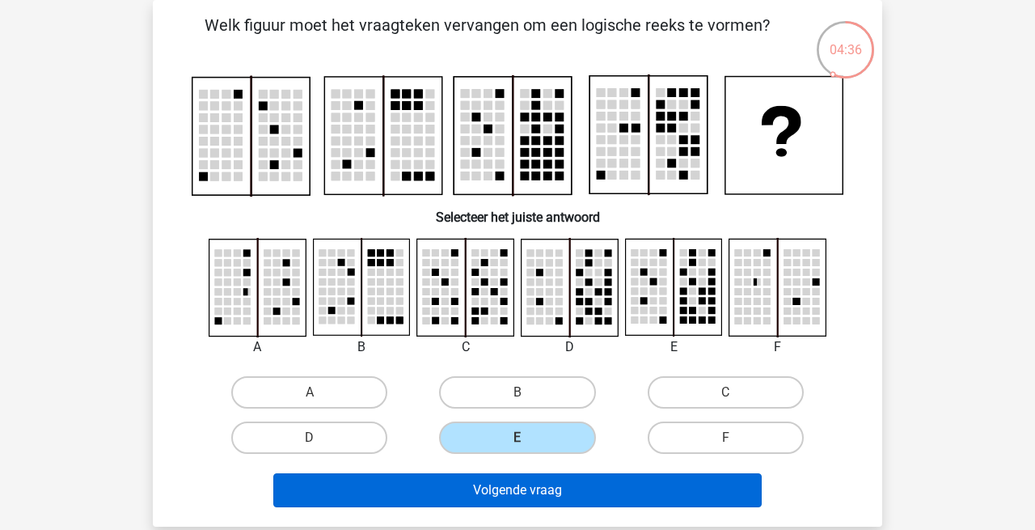
click at [525, 491] on button "Volgende vraag" at bounding box center [517, 490] width 489 height 34
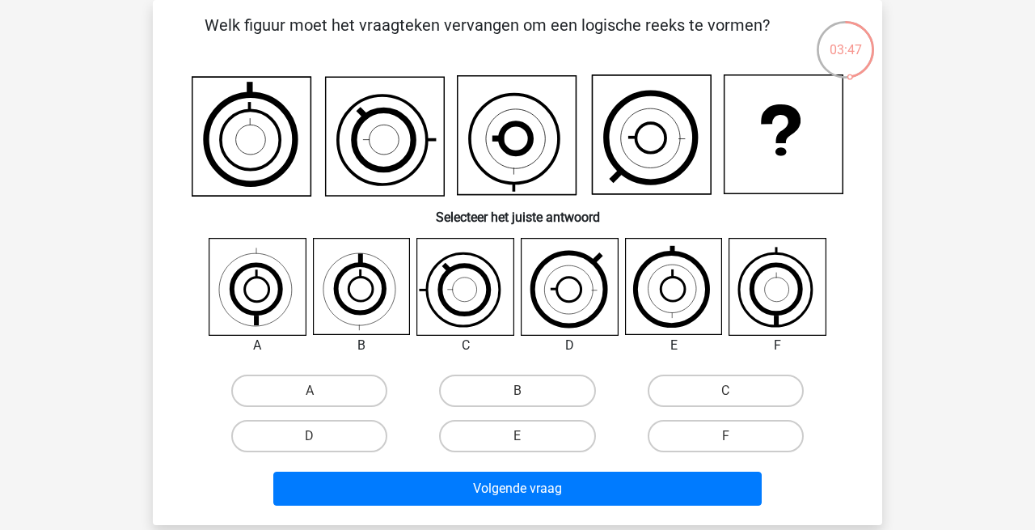
click at [730, 391] on input "C" at bounding box center [731, 396] width 11 height 11
radio input "true"
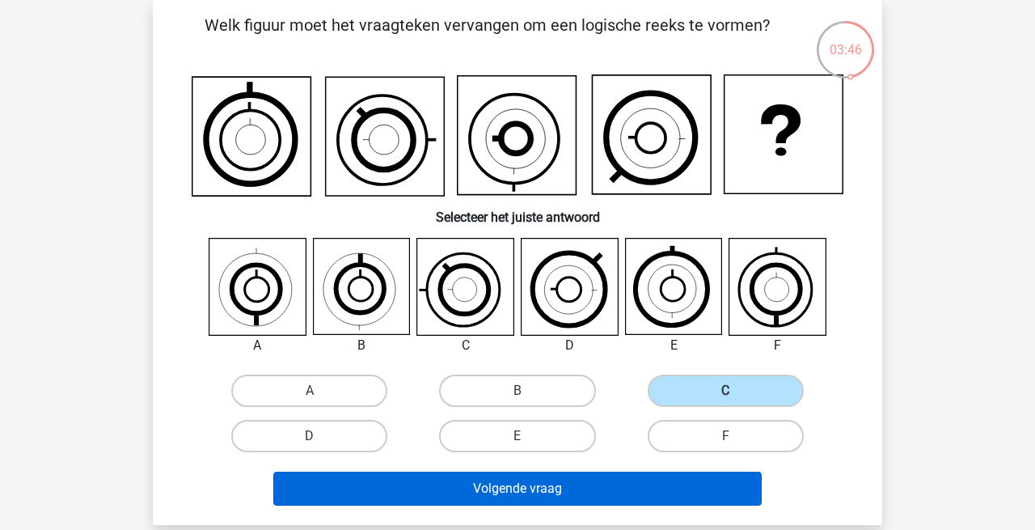
click at [540, 484] on button "Volgende vraag" at bounding box center [517, 489] width 489 height 34
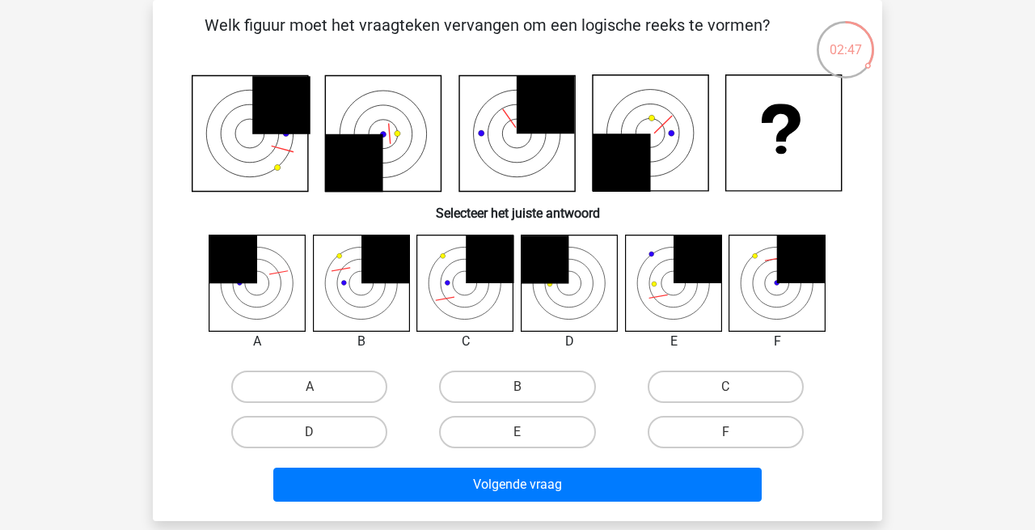
click at [524, 388] on input "B" at bounding box center [523, 392] width 11 height 11
radio input "true"
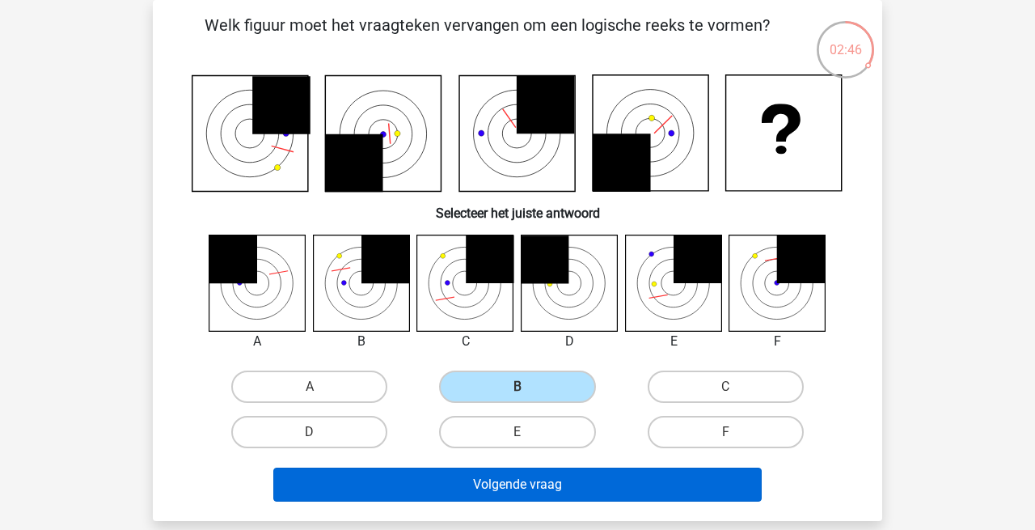
click at [531, 489] on button "Volgende vraag" at bounding box center [517, 485] width 489 height 34
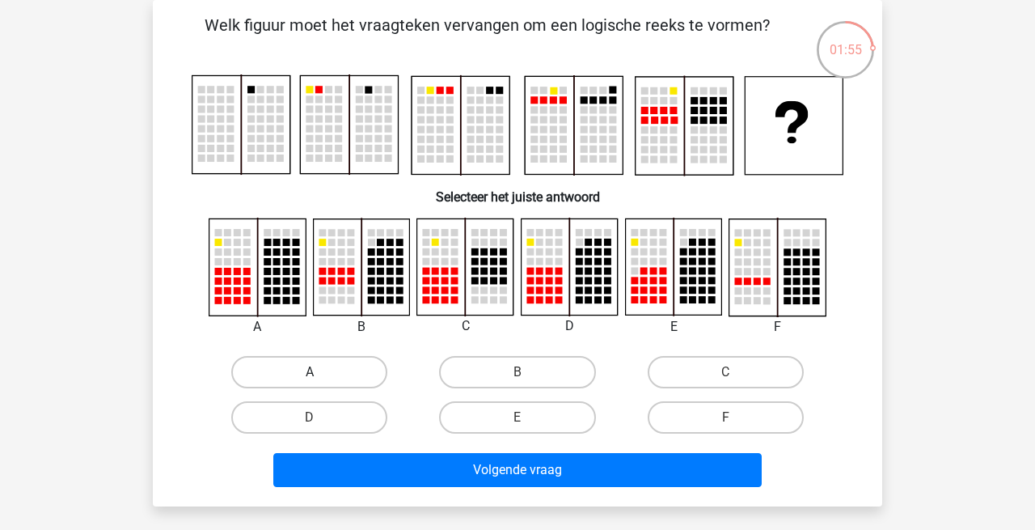
click at [324, 368] on label "A" at bounding box center [309, 372] width 156 height 32
click at [320, 372] on input "A" at bounding box center [315, 377] width 11 height 11
radio input "true"
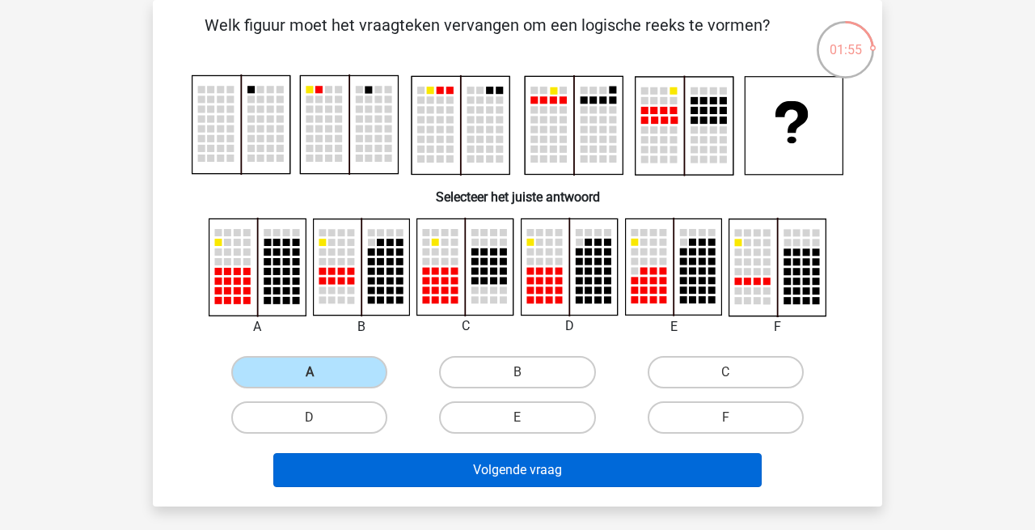
click at [512, 485] on button "Volgende vraag" at bounding box center [517, 470] width 489 height 34
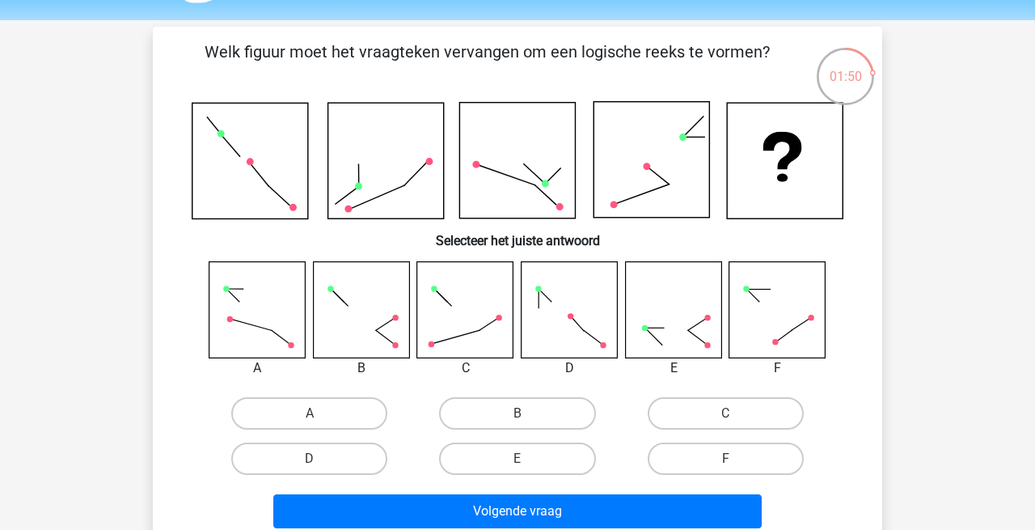
scroll to position [47, 0]
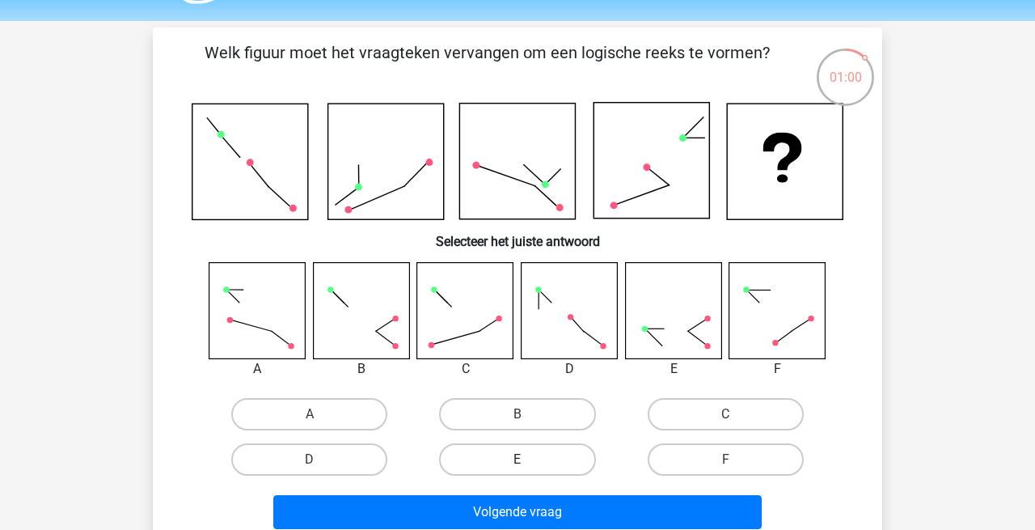
click at [554, 450] on label "E" at bounding box center [517, 459] width 156 height 32
click at [528, 459] on input "E" at bounding box center [523, 464] width 11 height 11
radio input "true"
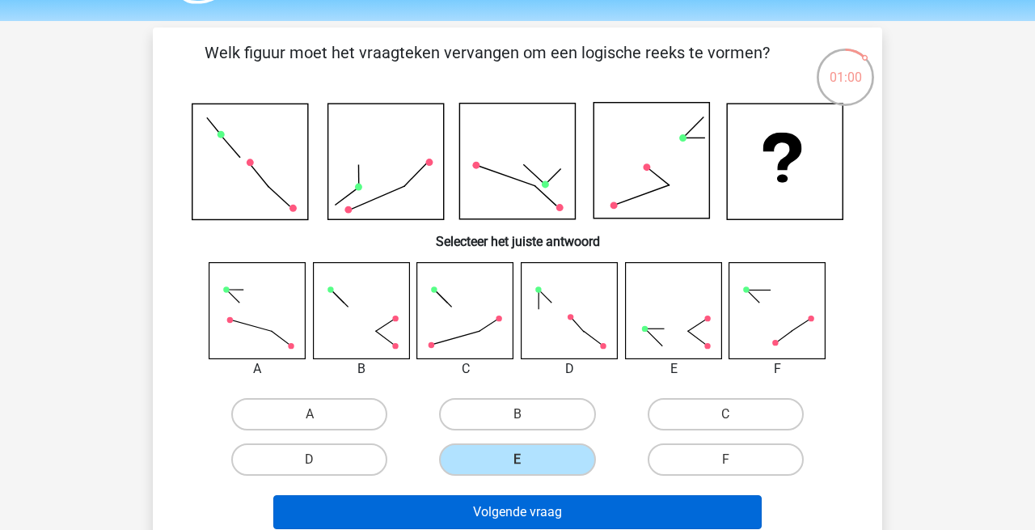
click at [541, 525] on button "Volgende vraag" at bounding box center [517, 512] width 489 height 34
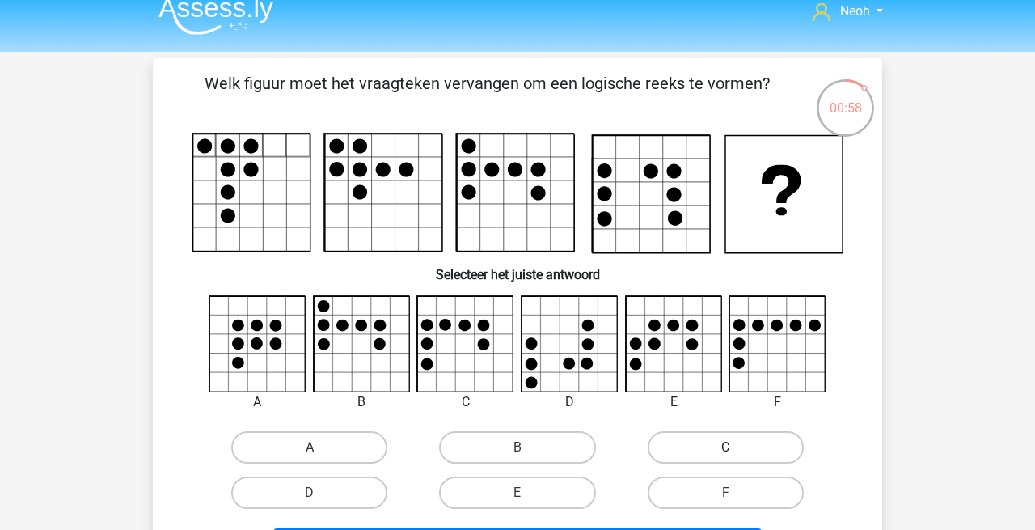
scroll to position [15, 0]
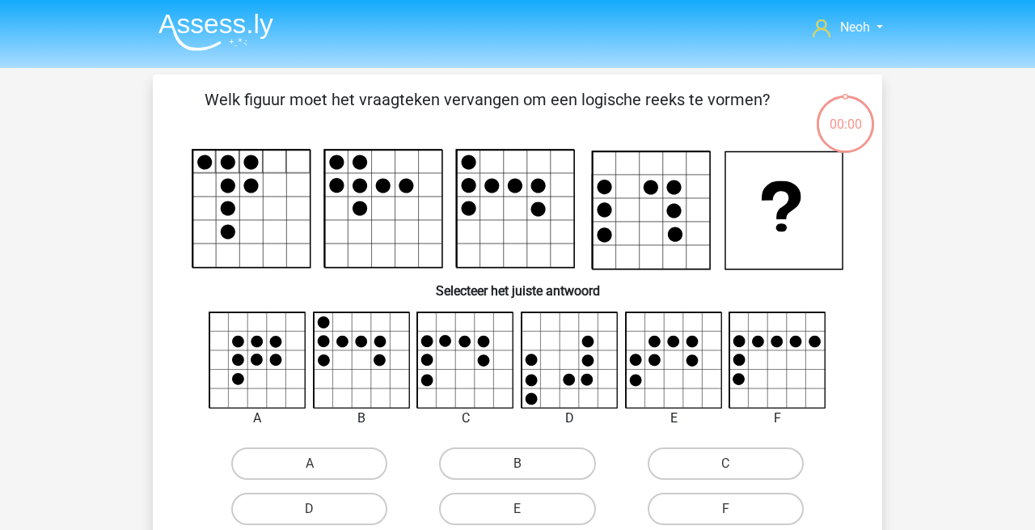
scroll to position [15, 0]
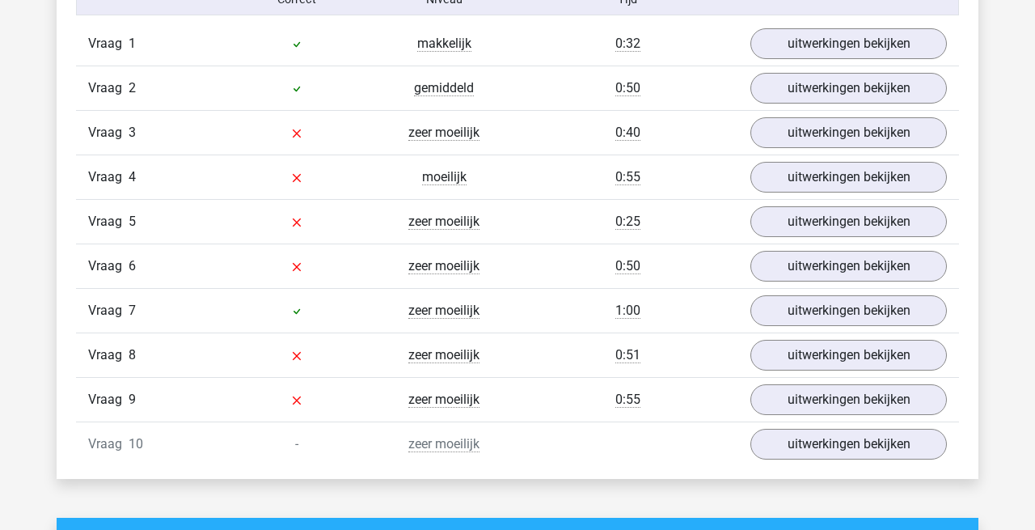
scroll to position [1090, 0]
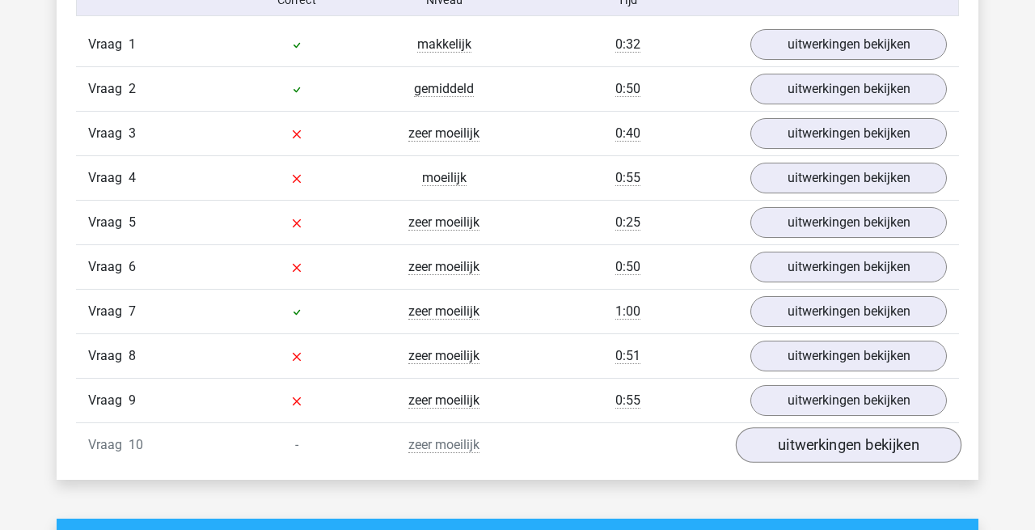
click at [794, 434] on link "uitwerkingen bekijken" at bounding box center [849, 446] width 226 height 36
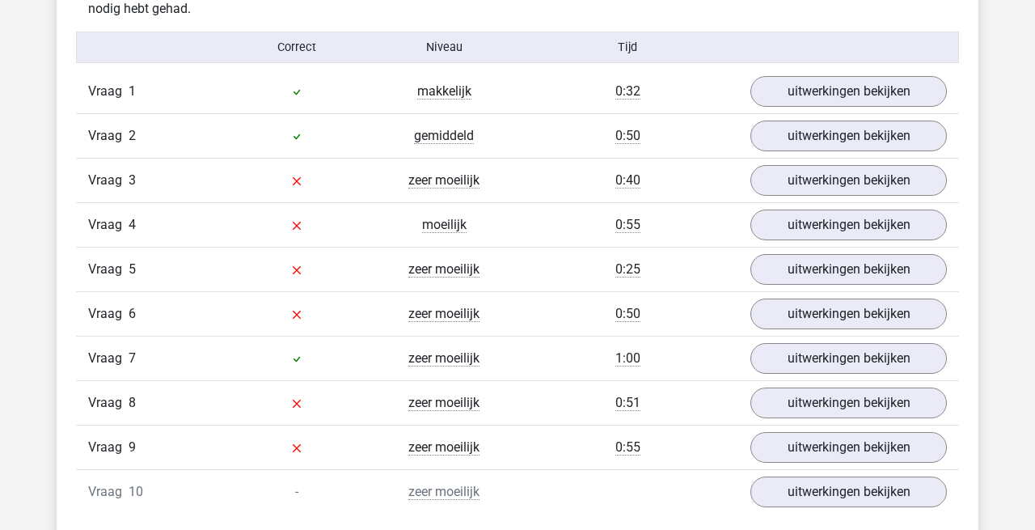
scroll to position [1042, 0]
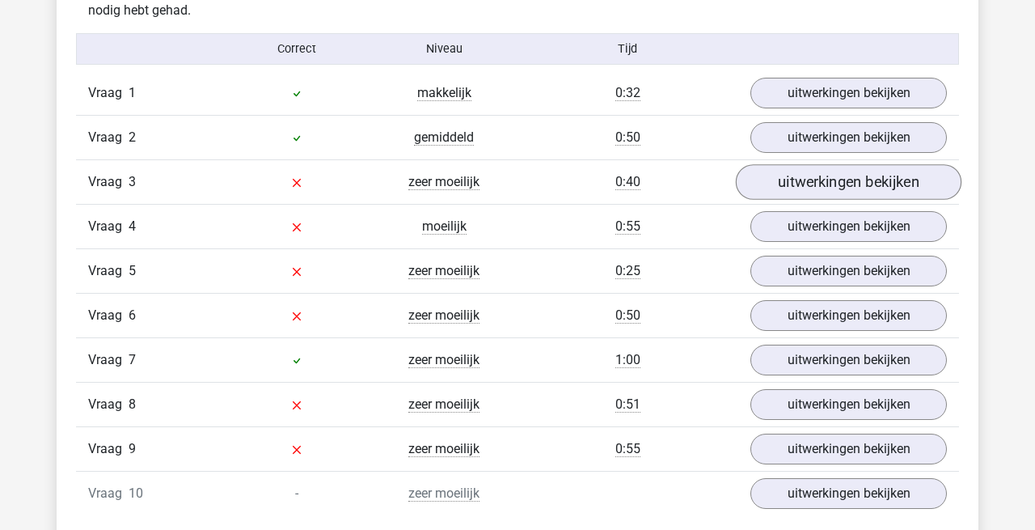
click at [818, 184] on link "uitwerkingen bekijken" at bounding box center [849, 183] width 226 height 36
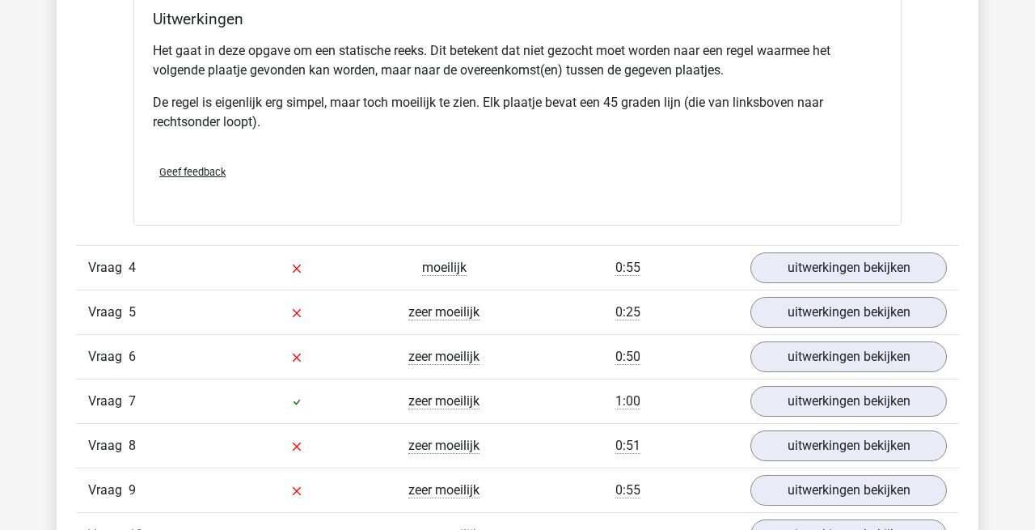
scroll to position [2063, 0]
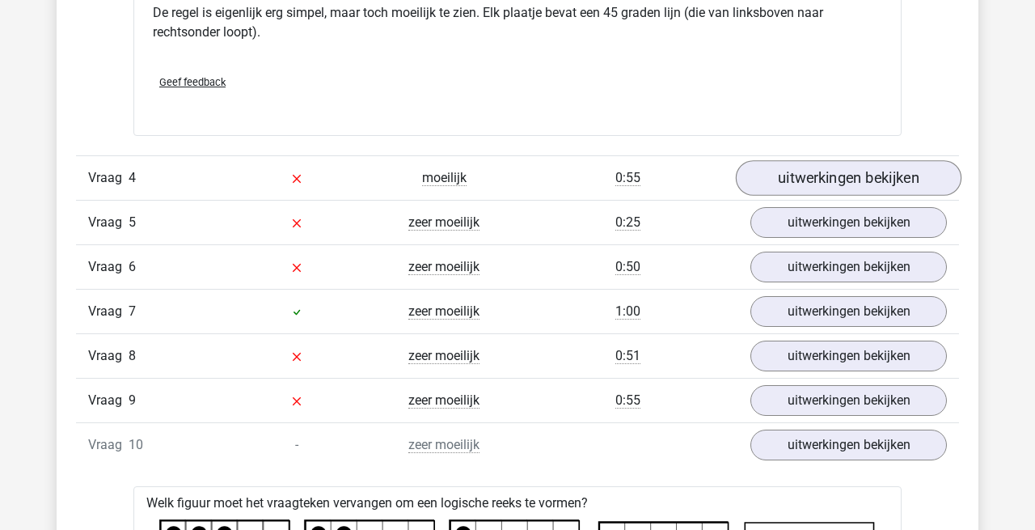
click at [819, 170] on link "uitwerkingen bekijken" at bounding box center [849, 178] width 226 height 36
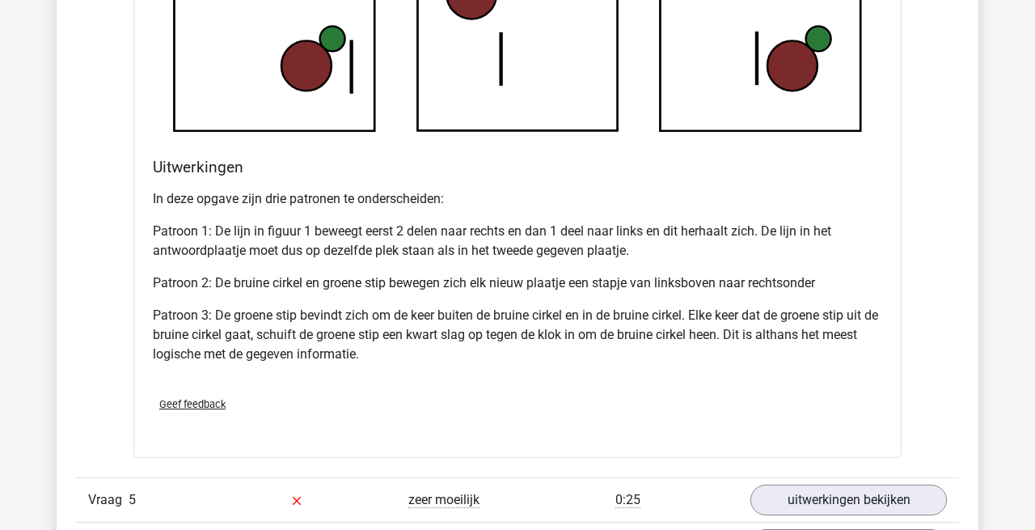
scroll to position [2842, 0]
